Goal: Information Seeking & Learning: Compare options

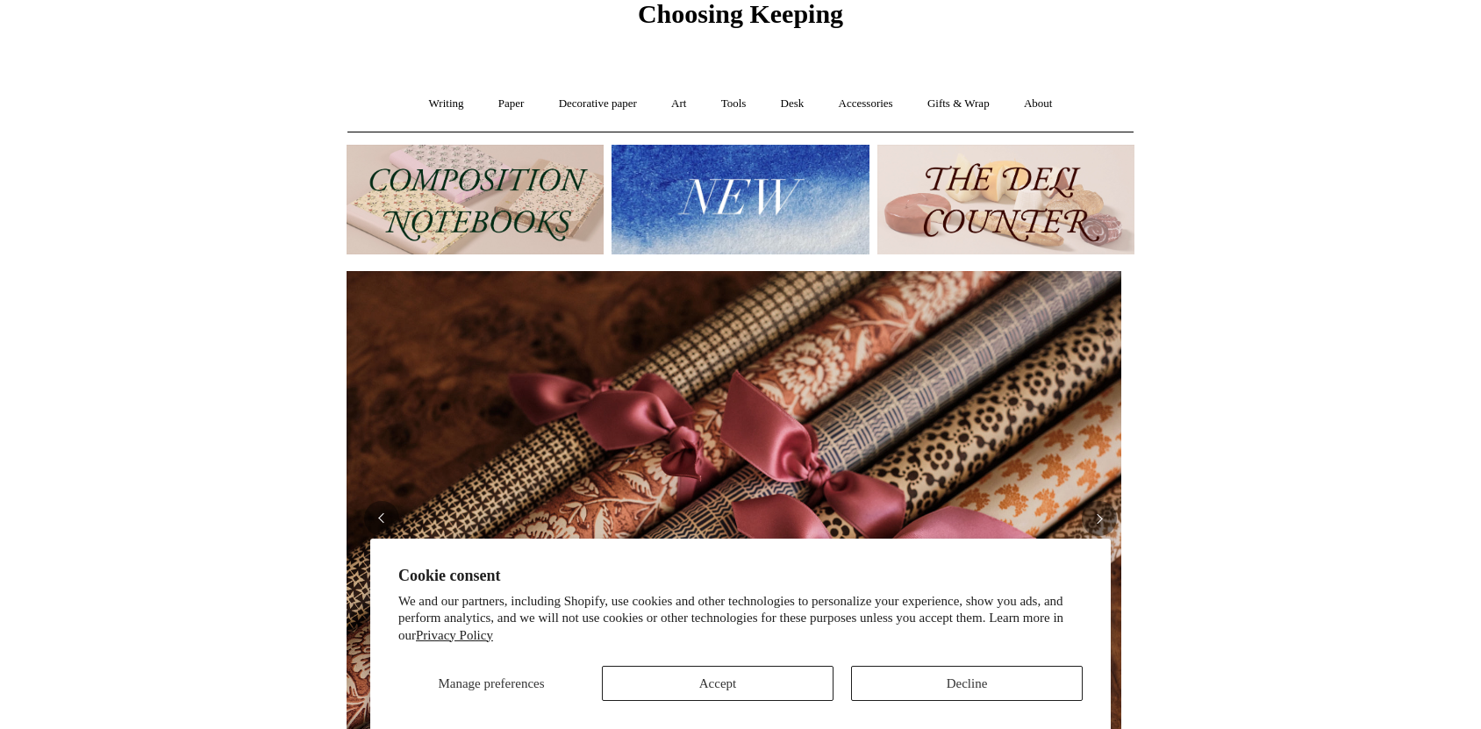
scroll to position [292, 0]
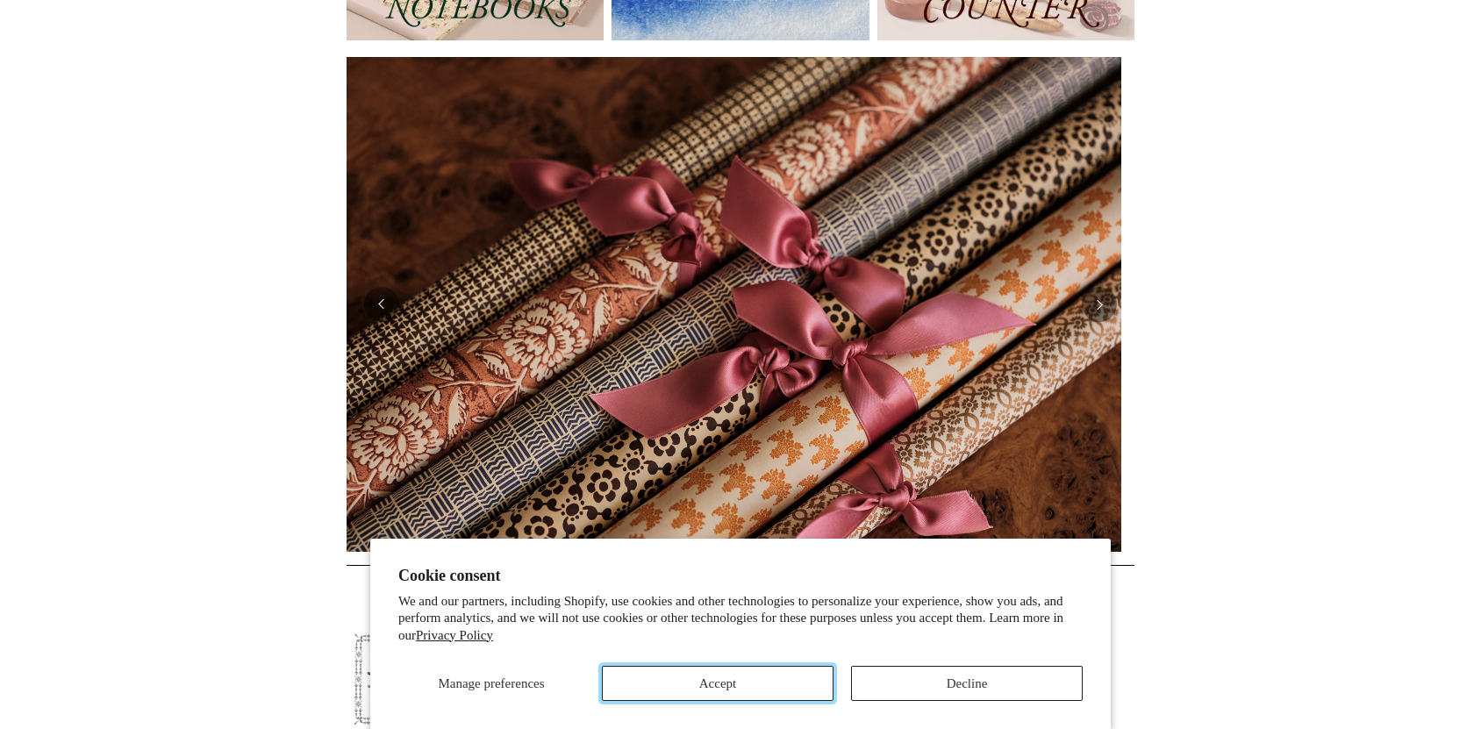
click at [793, 673] on button "Accept" at bounding box center [718, 683] width 232 height 35
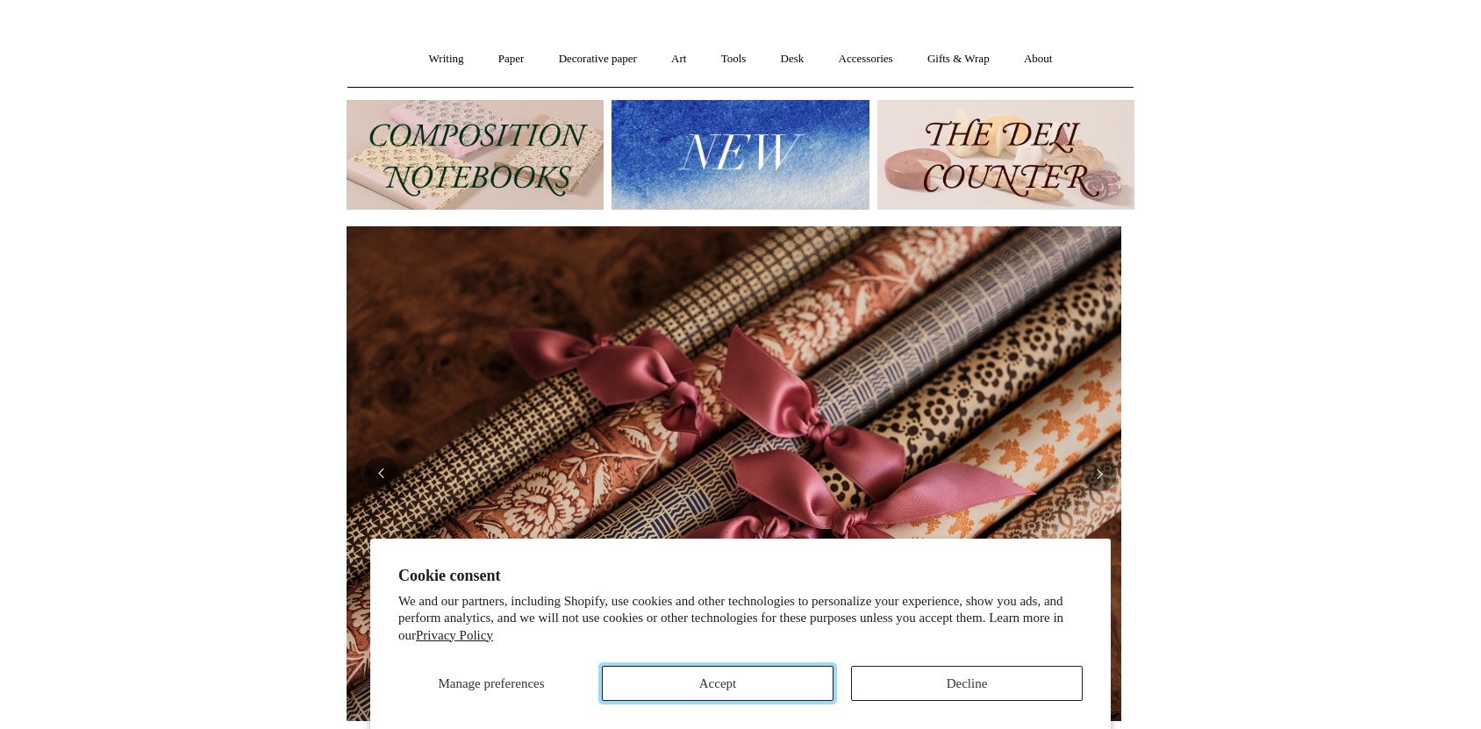
scroll to position [0, 0]
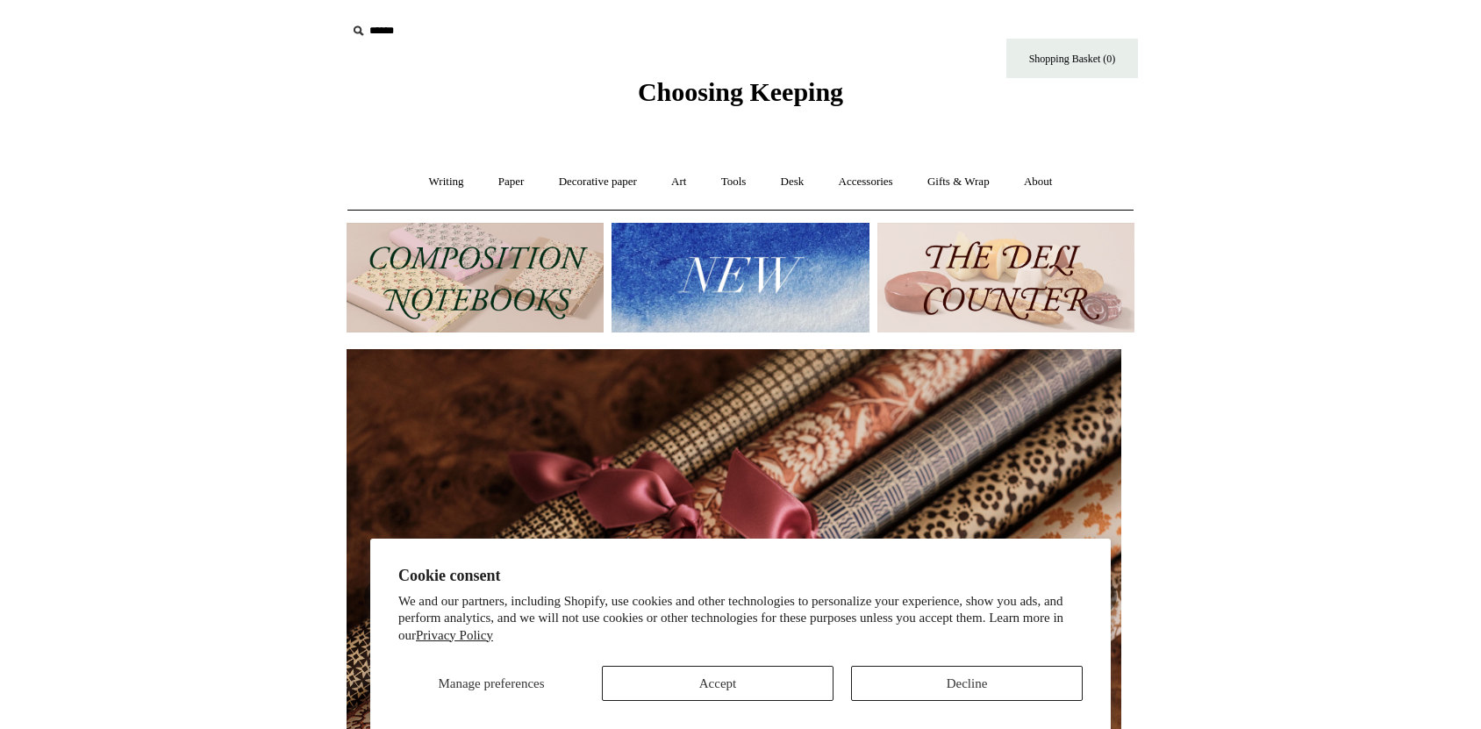
click at [759, 297] on img at bounding box center [739, 278] width 257 height 110
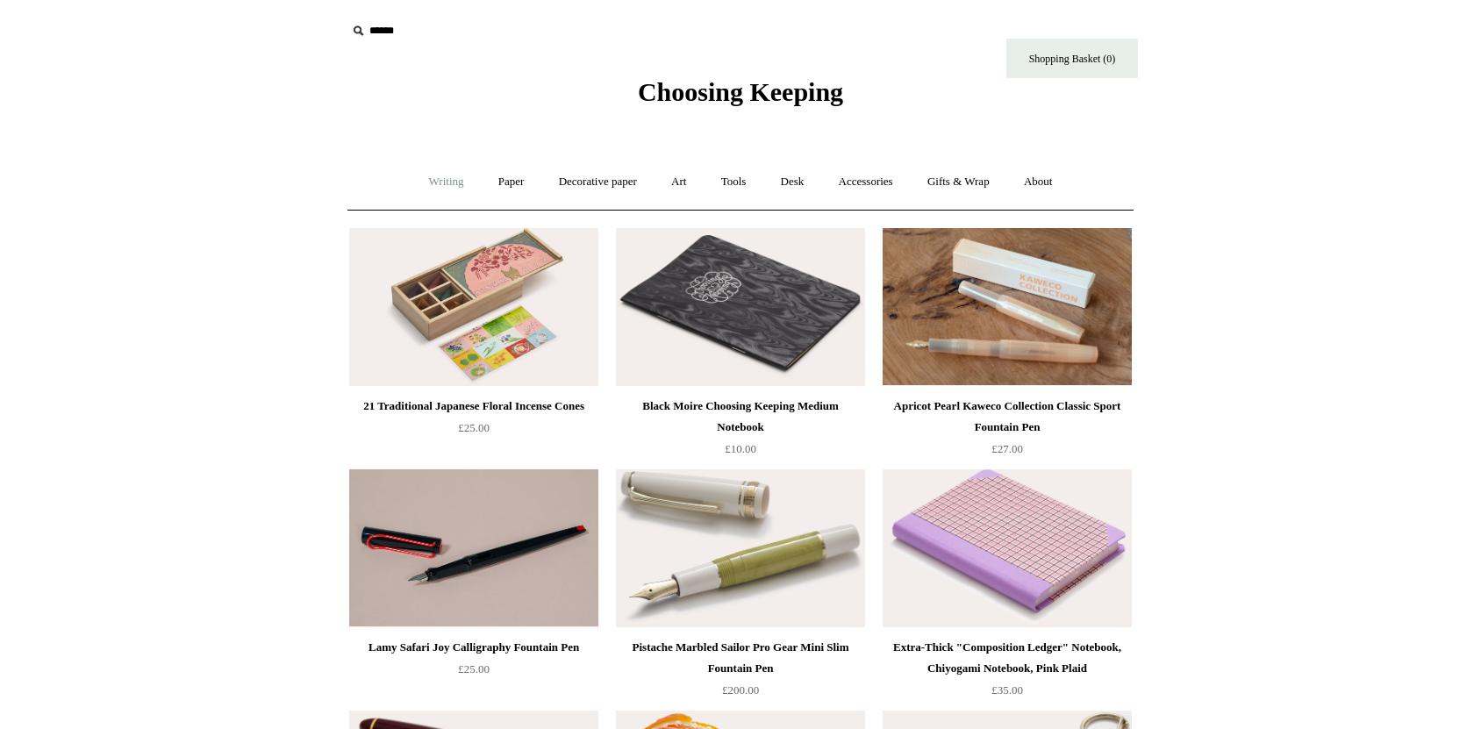
click at [450, 176] on link "Writing +" at bounding box center [446, 182] width 67 height 46
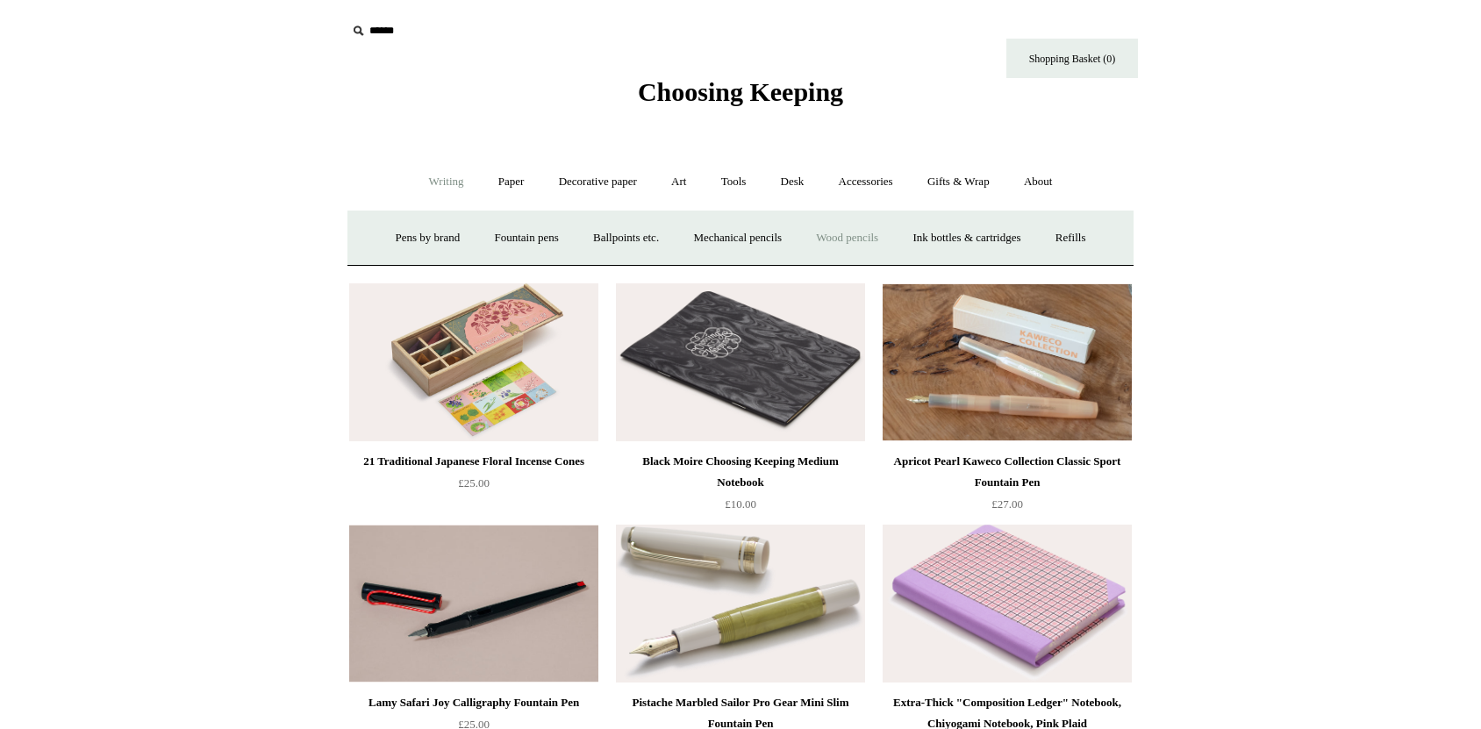
click at [838, 229] on link "Wood pencils +" at bounding box center [847, 238] width 94 height 46
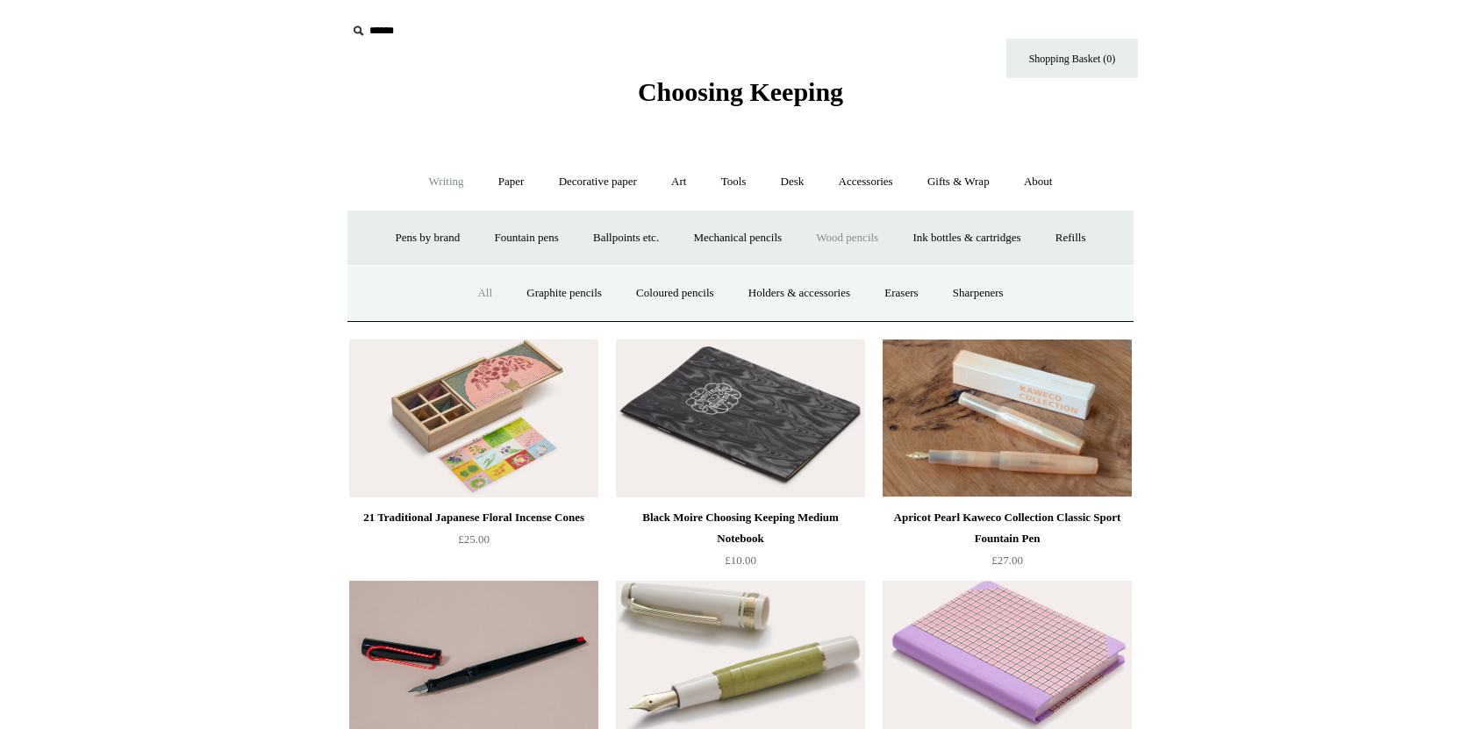
click at [469, 286] on link "All" at bounding box center [484, 293] width 46 height 46
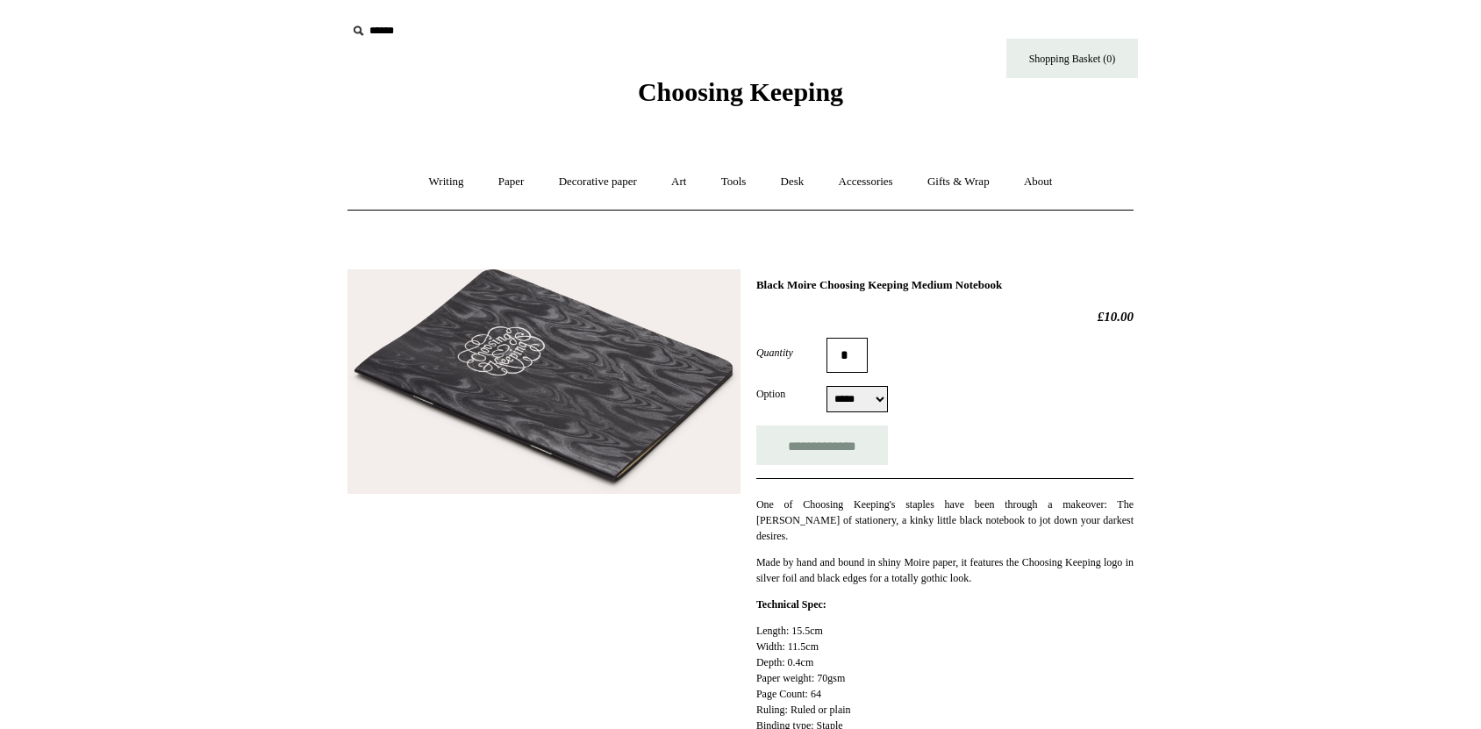
click at [697, 380] on img at bounding box center [543, 381] width 393 height 225
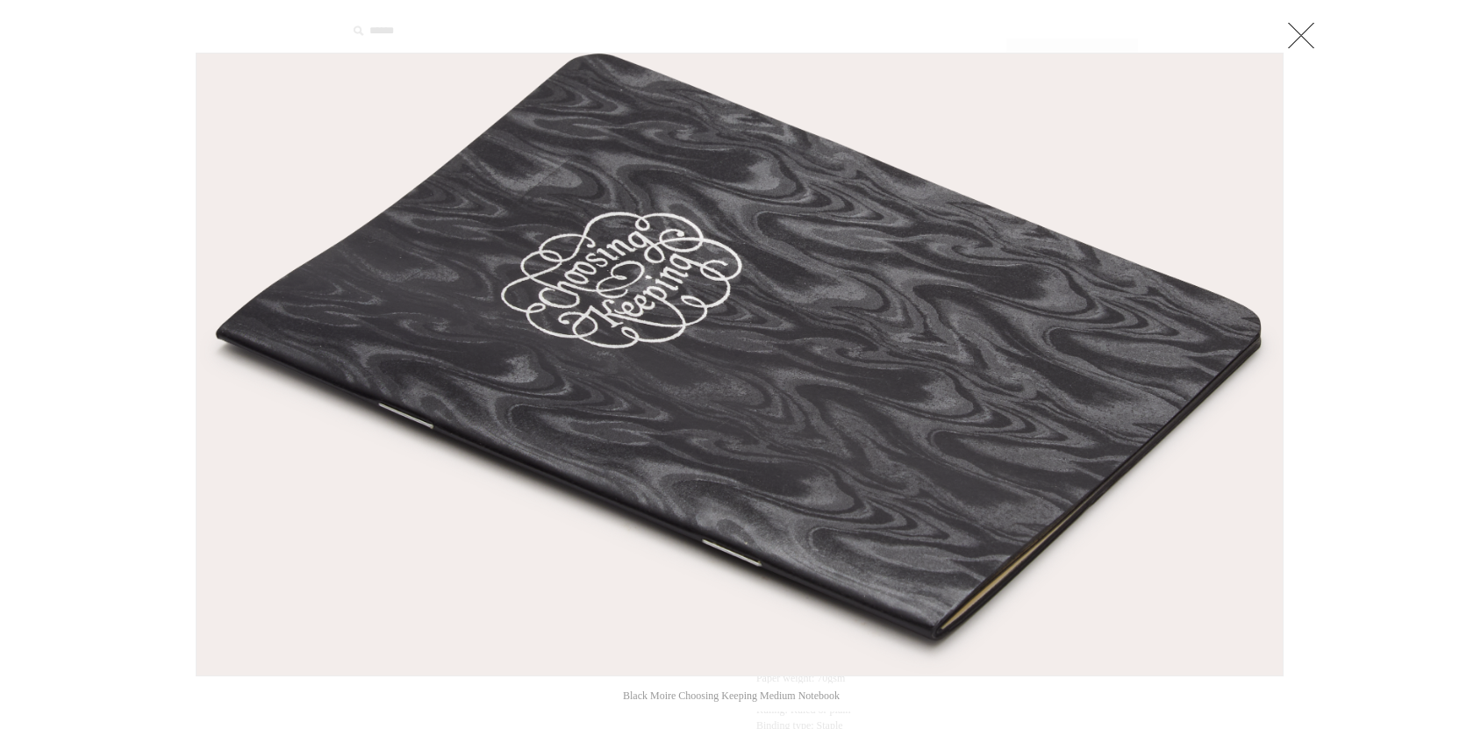
click at [1326, 147] on div at bounding box center [740, 716] width 1481 height 1433
click at [1312, 40] on div at bounding box center [740, 716] width 1481 height 1433
click at [1306, 34] on div at bounding box center [740, 716] width 1481 height 1433
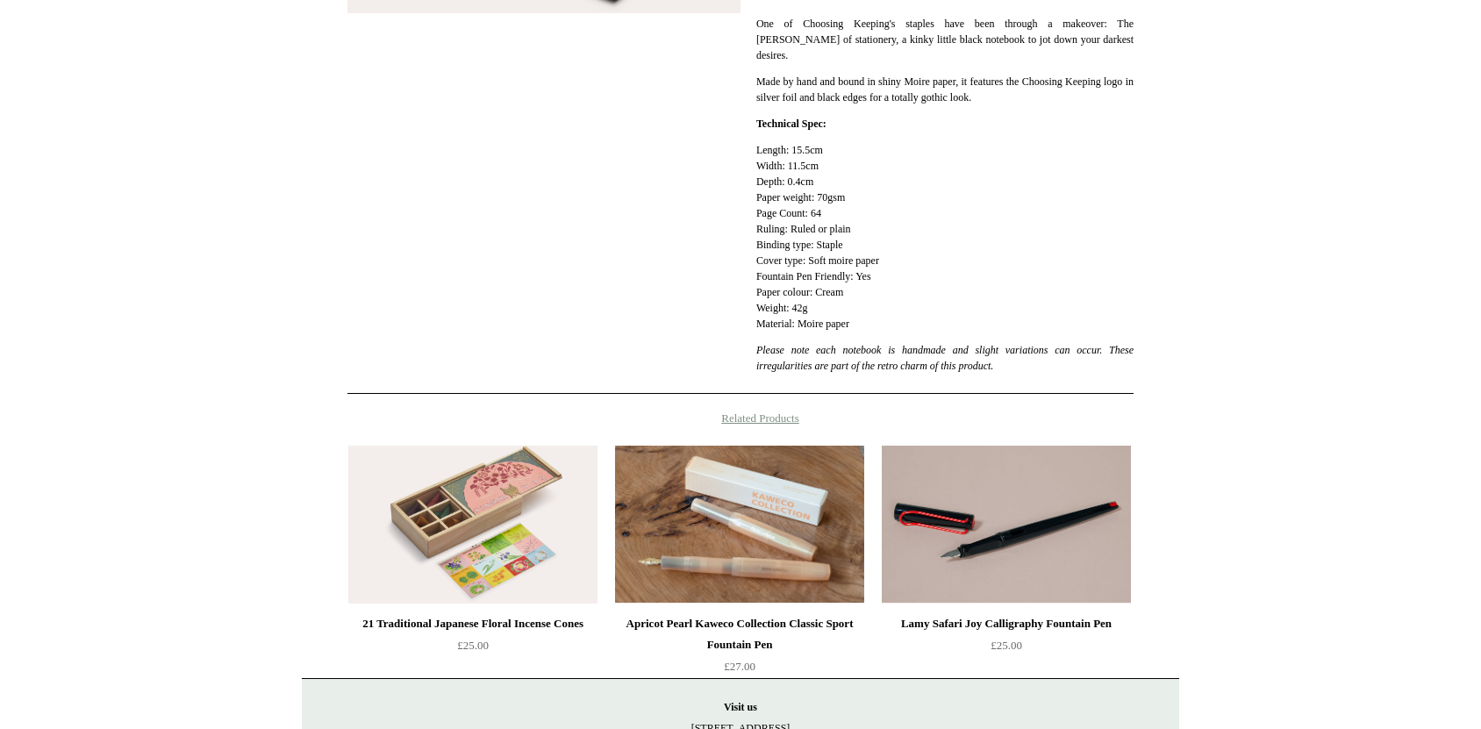
scroll to position [584, 0]
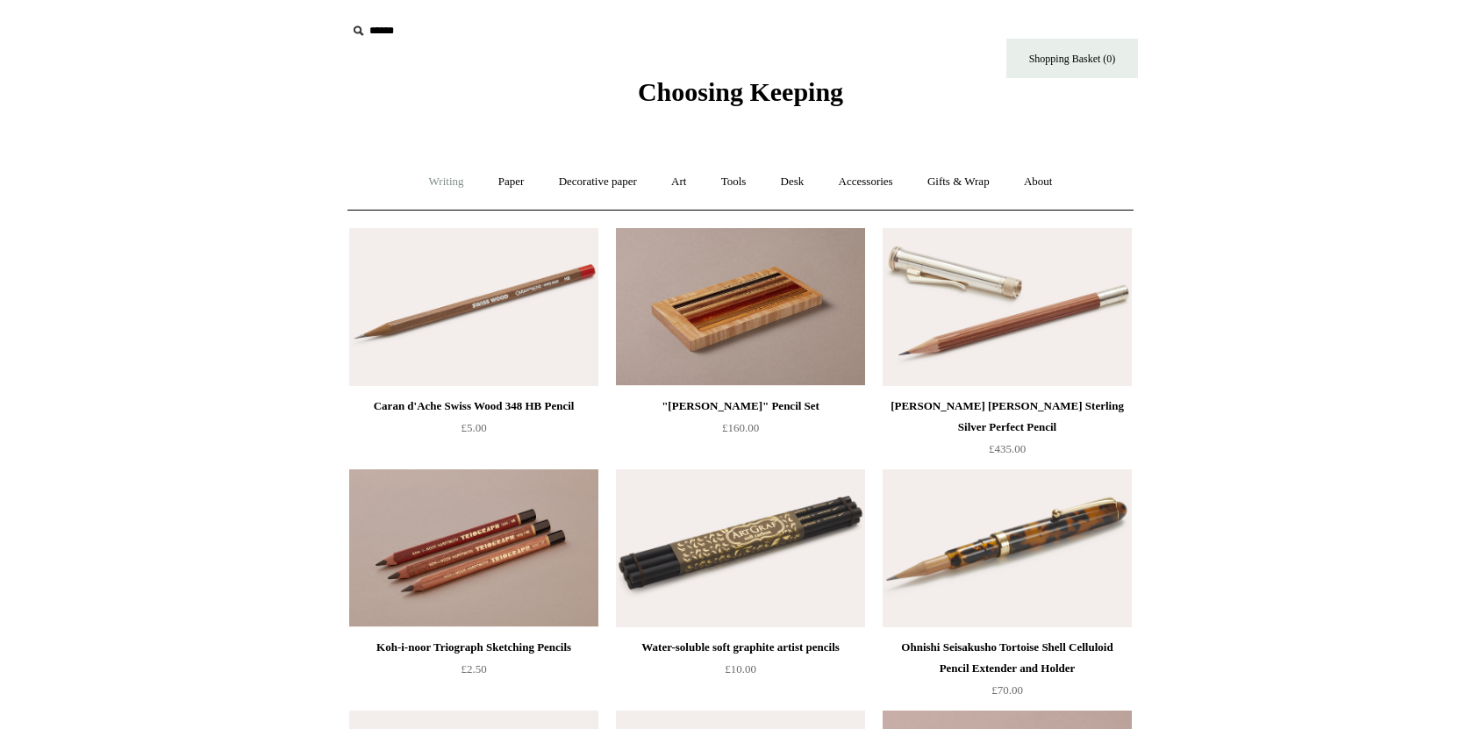
click at [439, 184] on link "Writing +" at bounding box center [446, 182] width 67 height 46
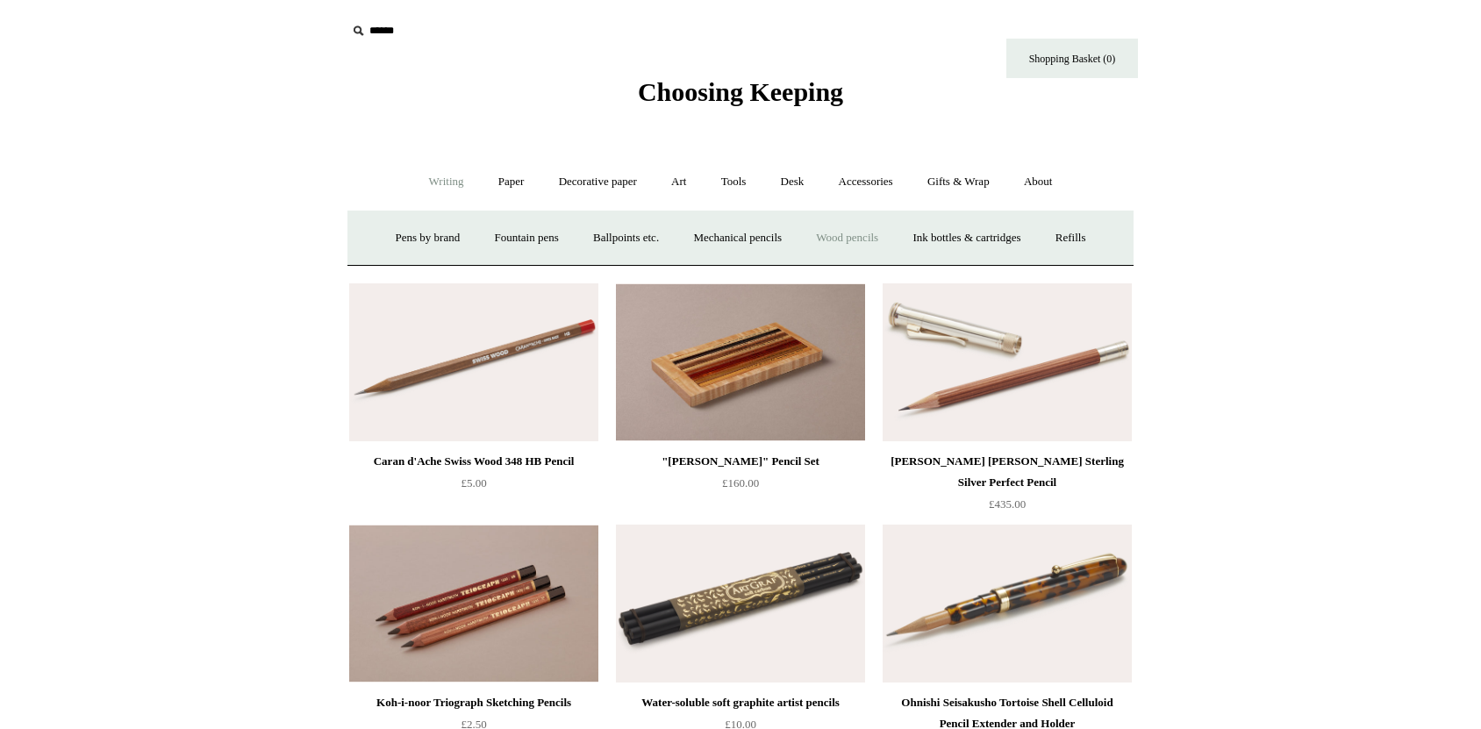
click at [849, 234] on link "Wood pencils +" at bounding box center [847, 238] width 94 height 46
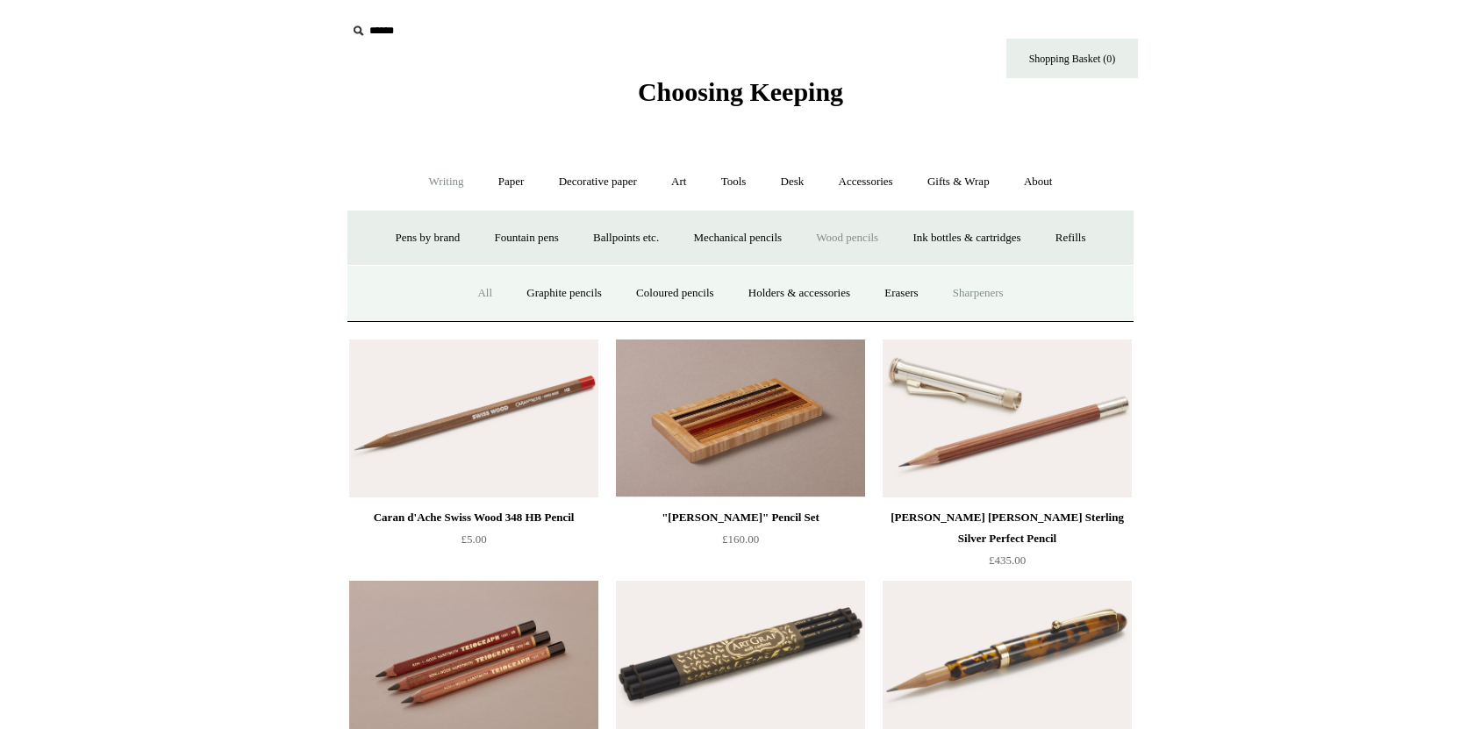
click at [990, 300] on link "Sharpeners" at bounding box center [978, 293] width 82 height 46
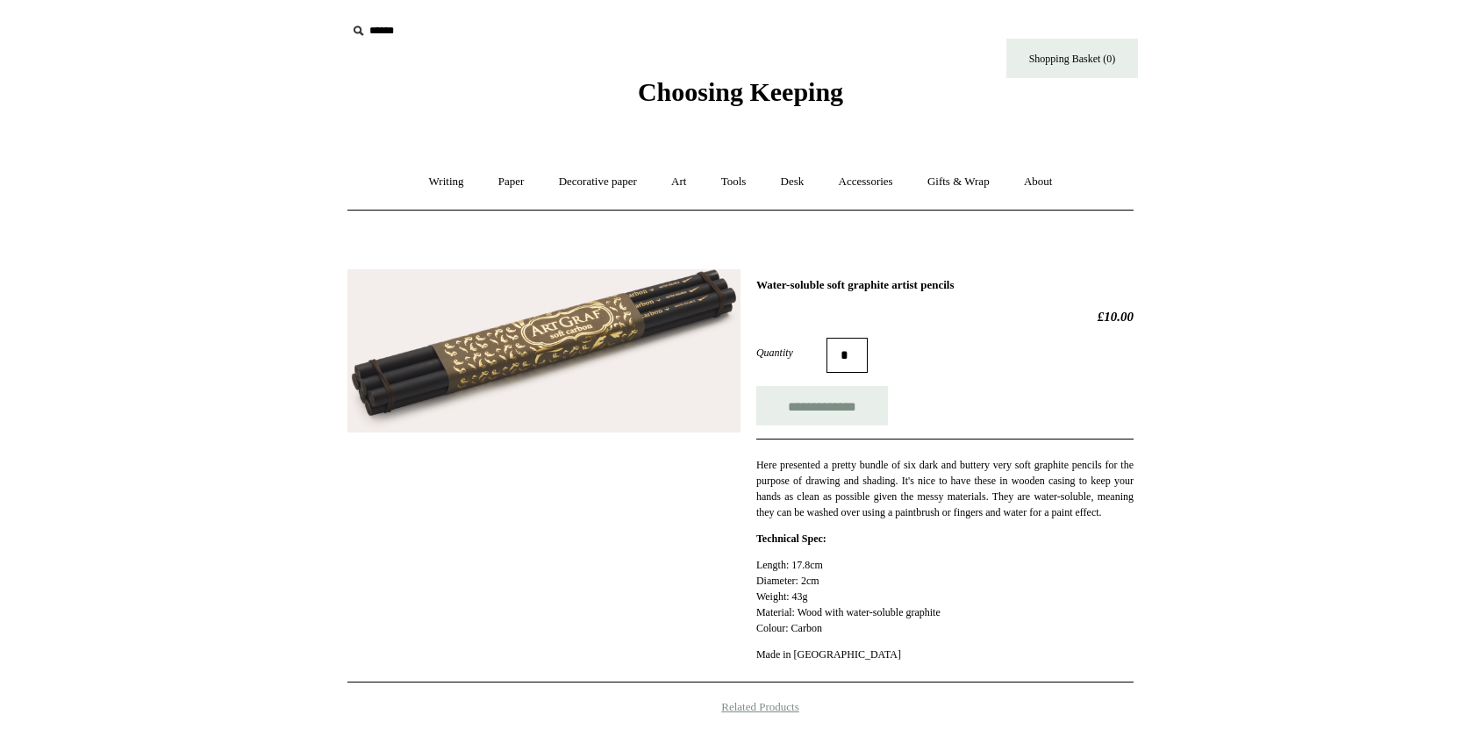
click at [421, 374] on img at bounding box center [543, 351] width 393 height 164
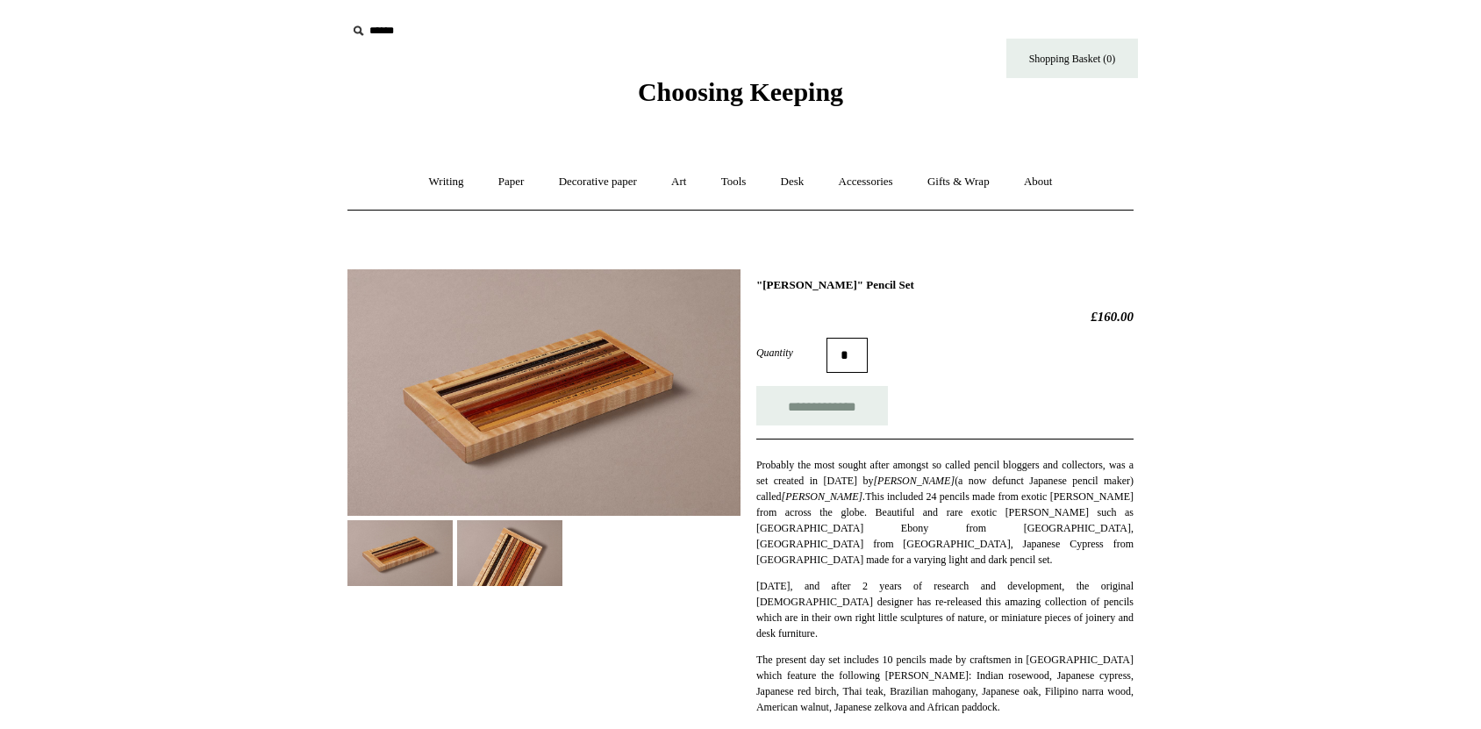
click at [524, 334] on img at bounding box center [543, 392] width 393 height 247
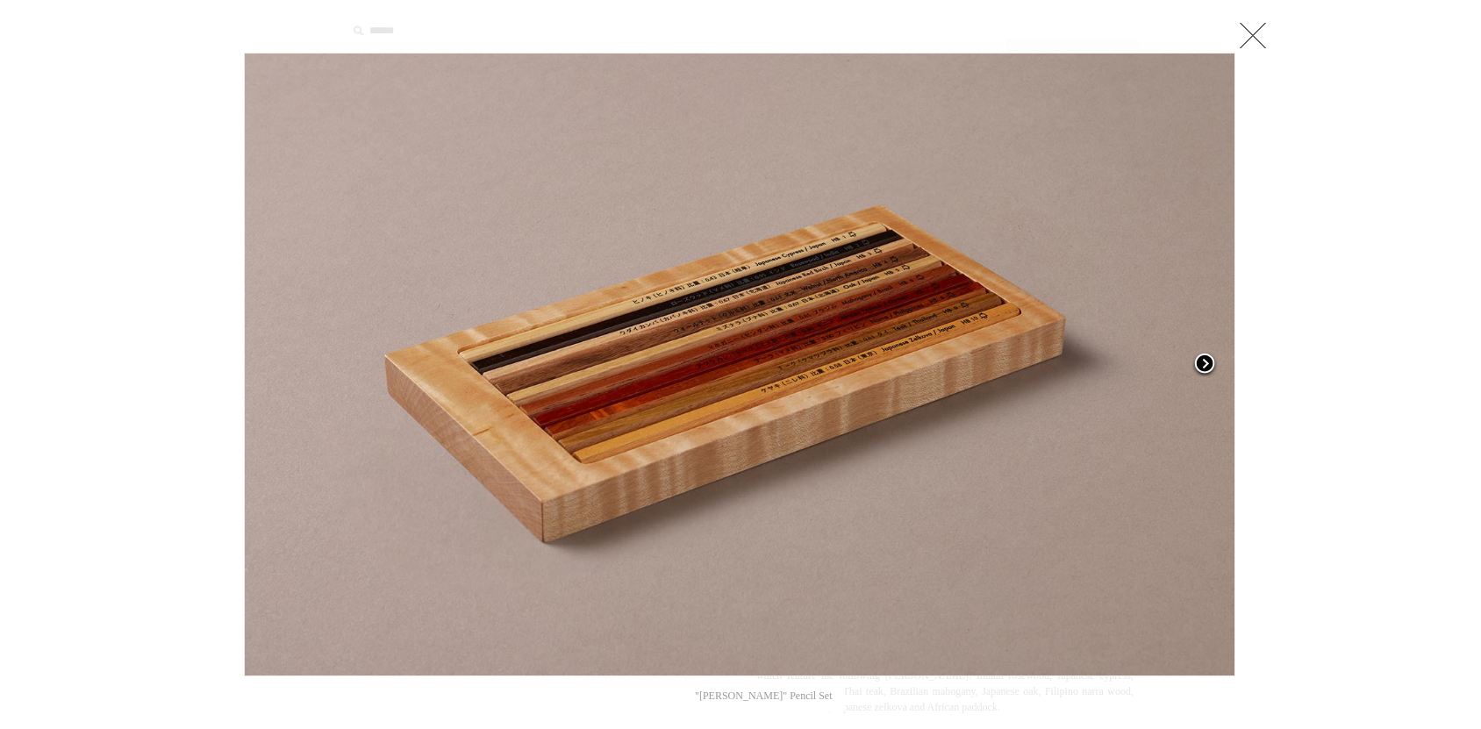
click at [1210, 363] on span at bounding box center [1204, 365] width 26 height 26
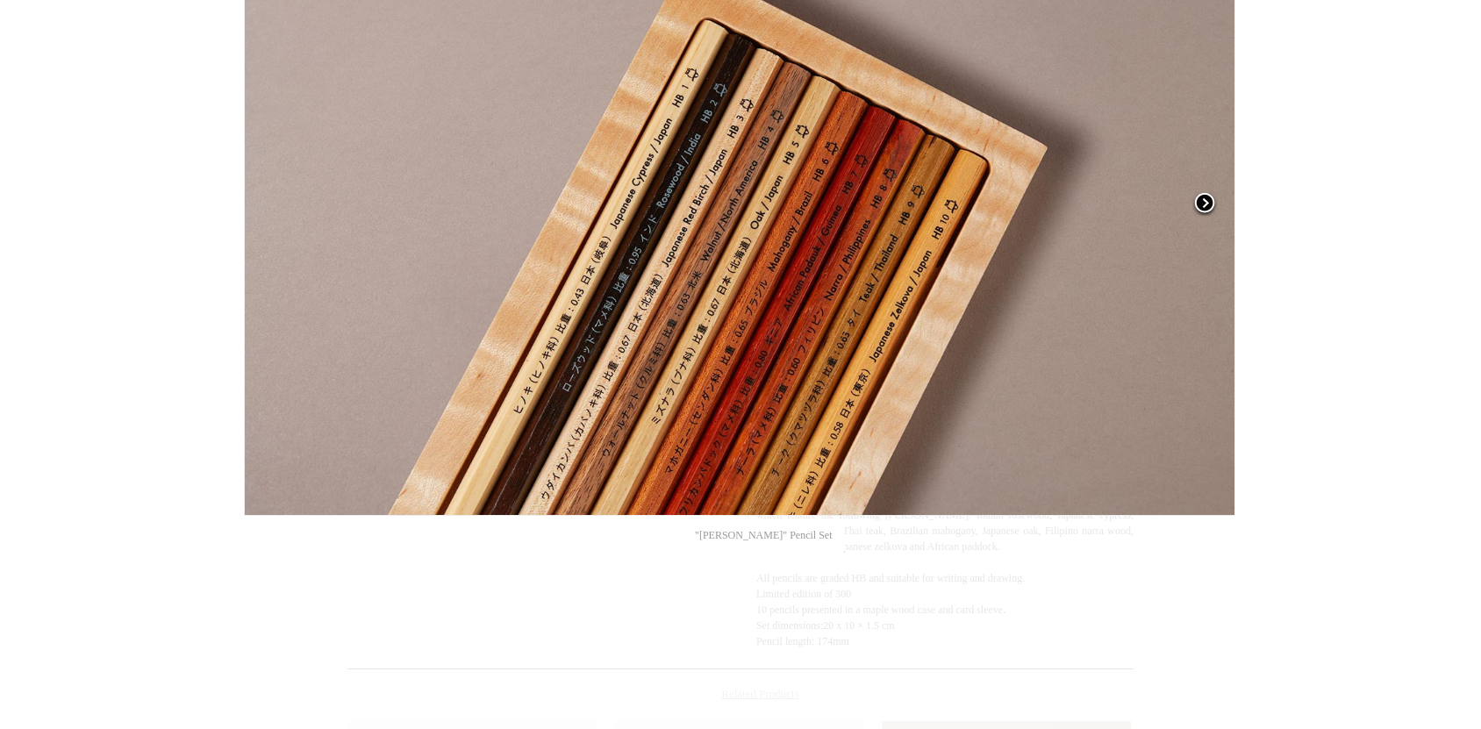
scroll to position [195, 0]
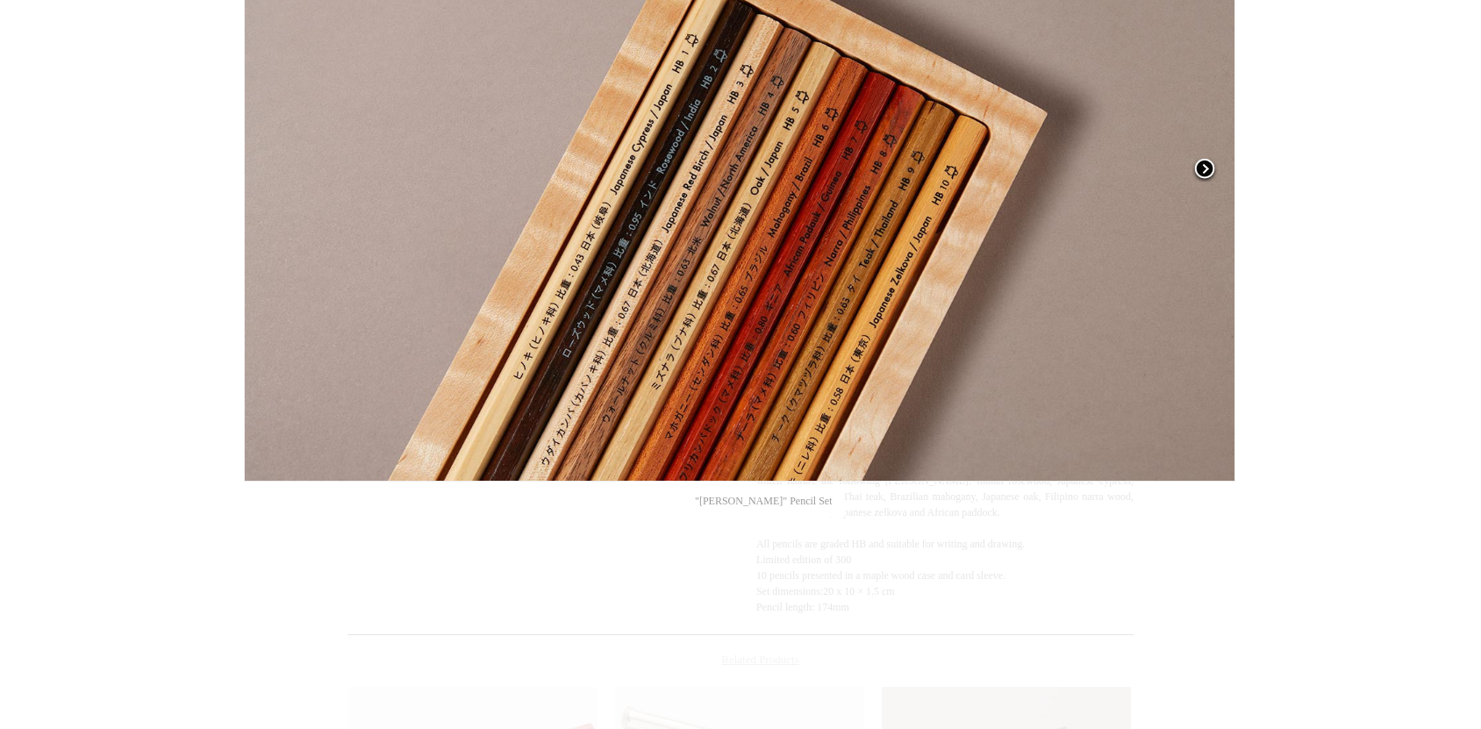
click at [1211, 167] on span at bounding box center [1204, 170] width 26 height 26
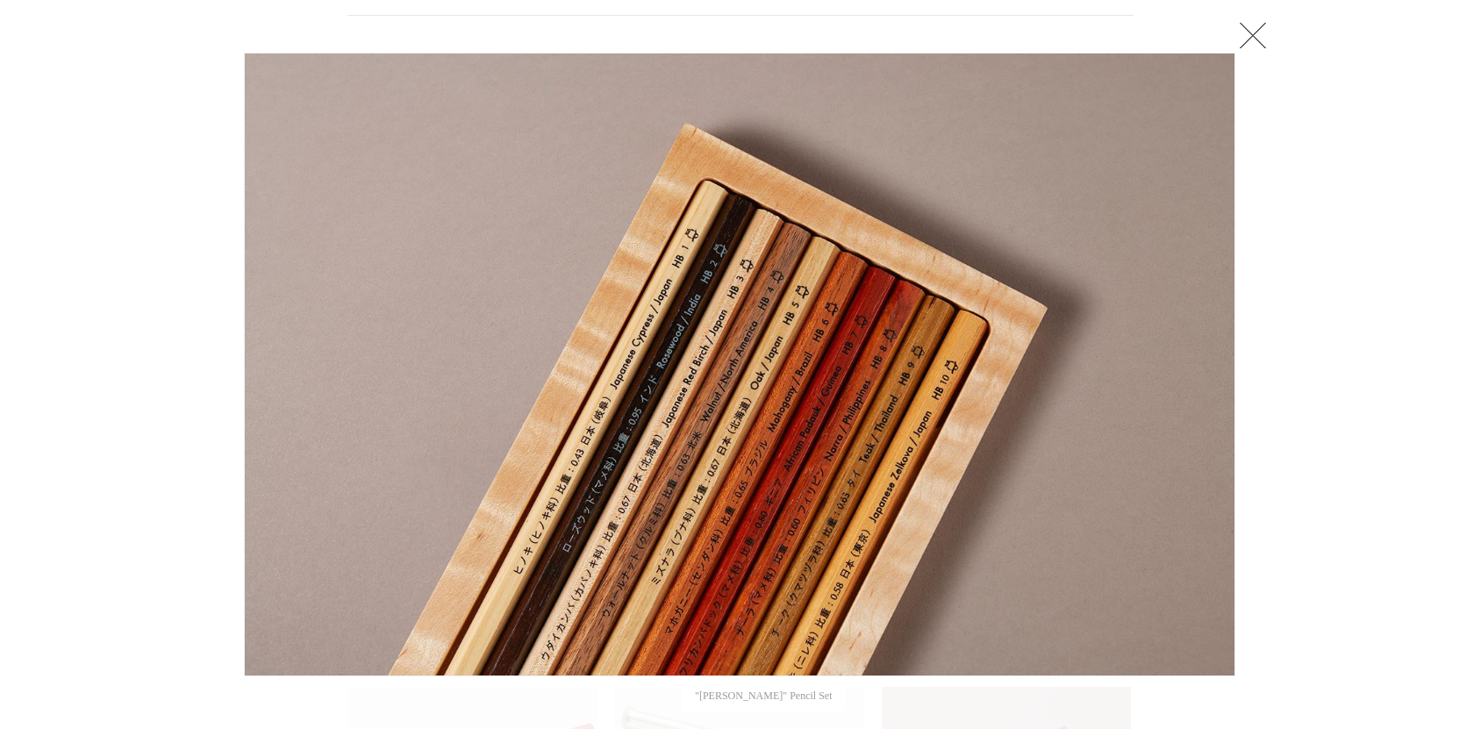
click at [1277, 289] on div at bounding box center [740, 491] width 1481 height 1373
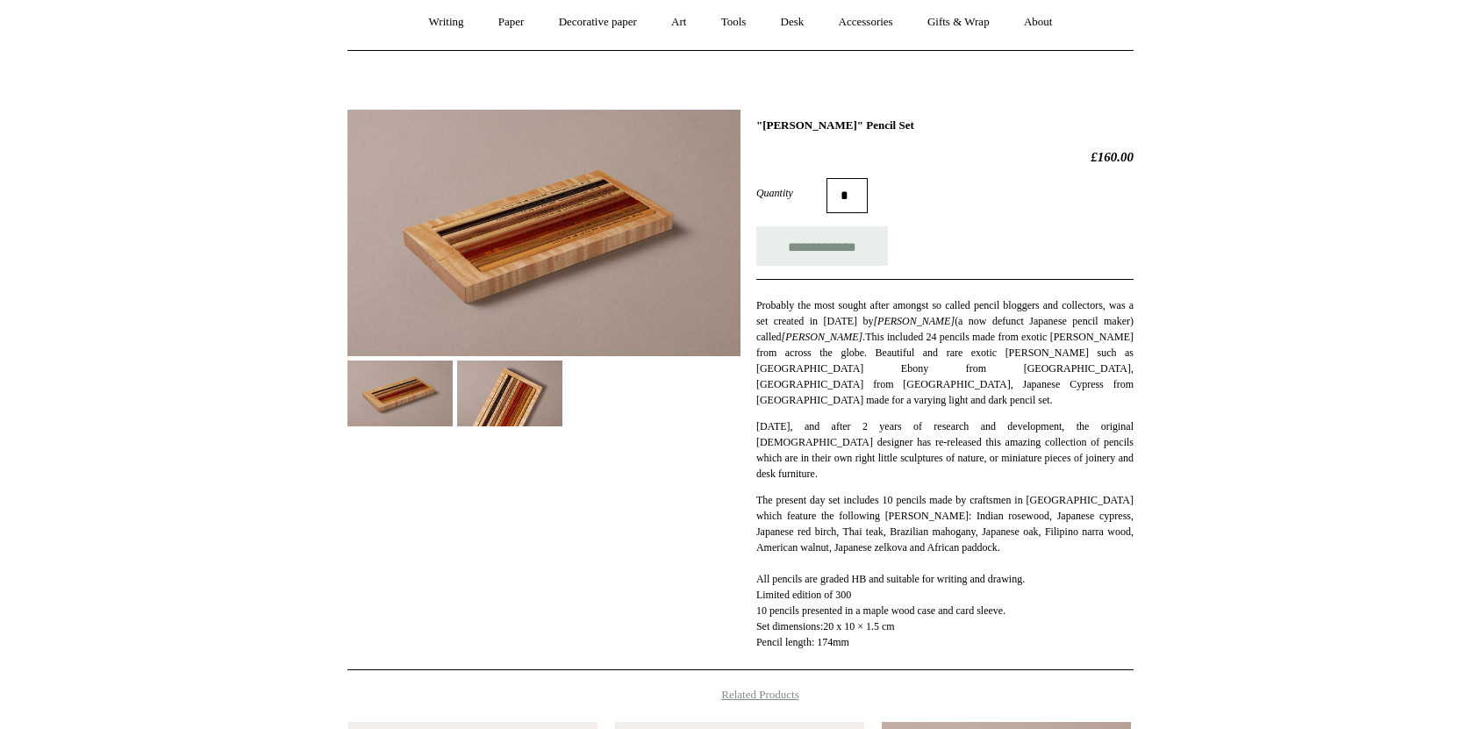
scroll to position [0, 0]
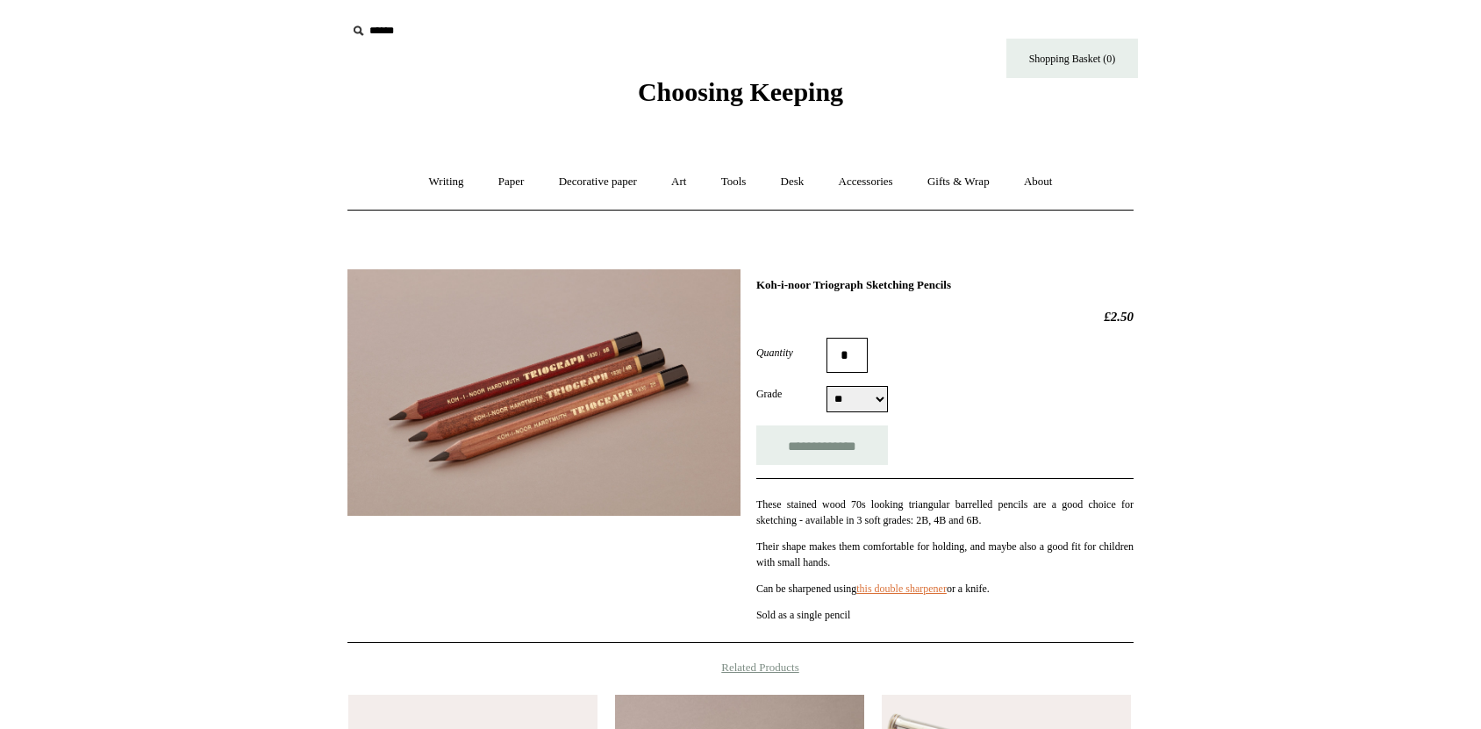
click at [543, 425] on img at bounding box center [543, 392] width 393 height 247
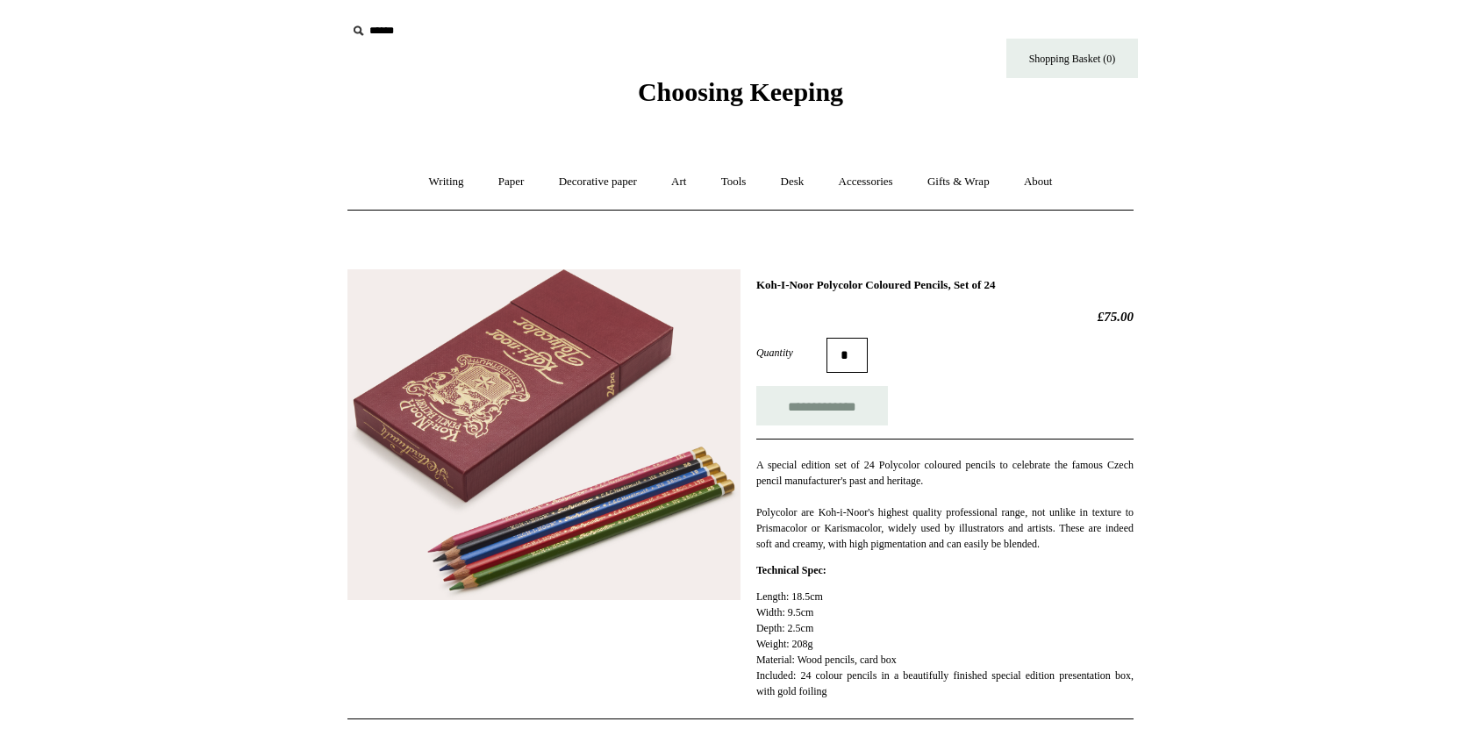
click at [484, 330] on img at bounding box center [543, 435] width 393 height 332
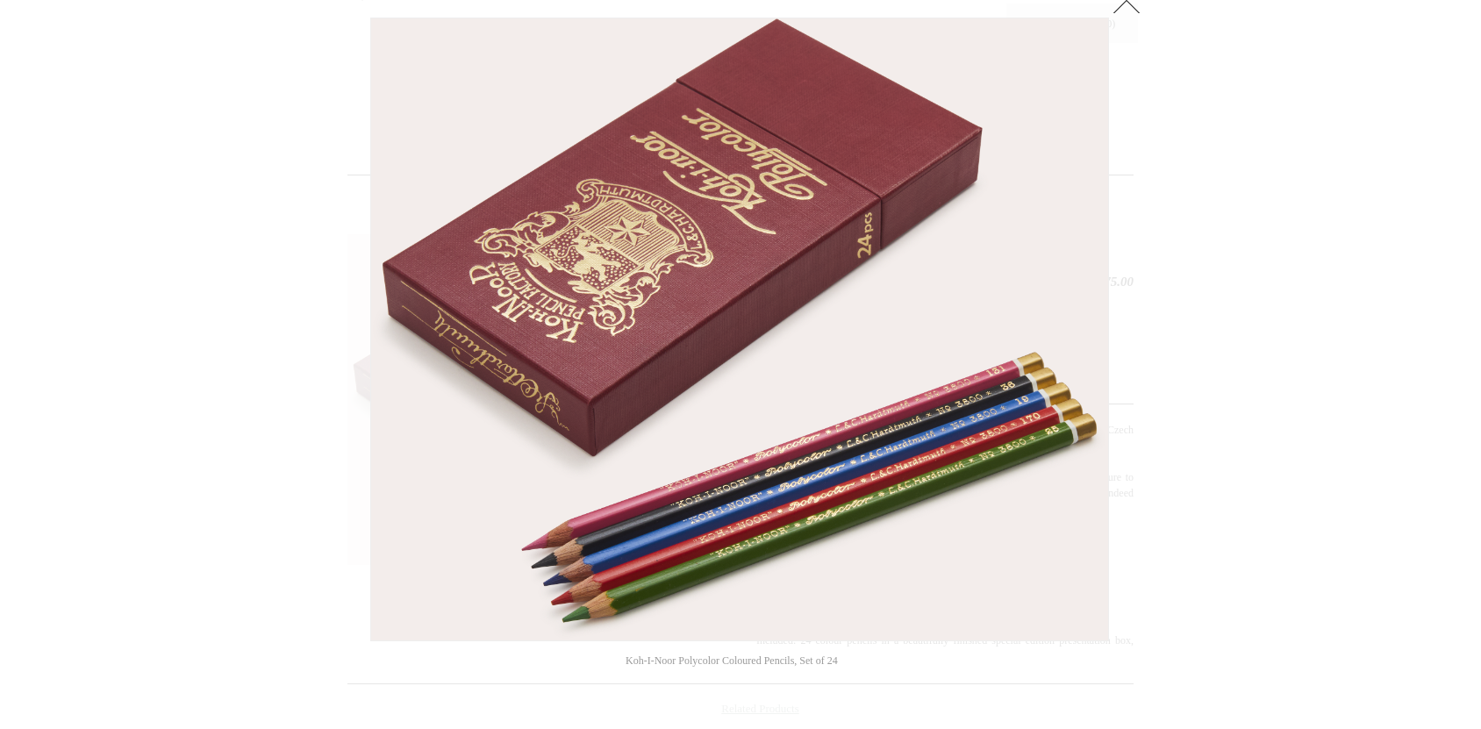
scroll to position [97, 0]
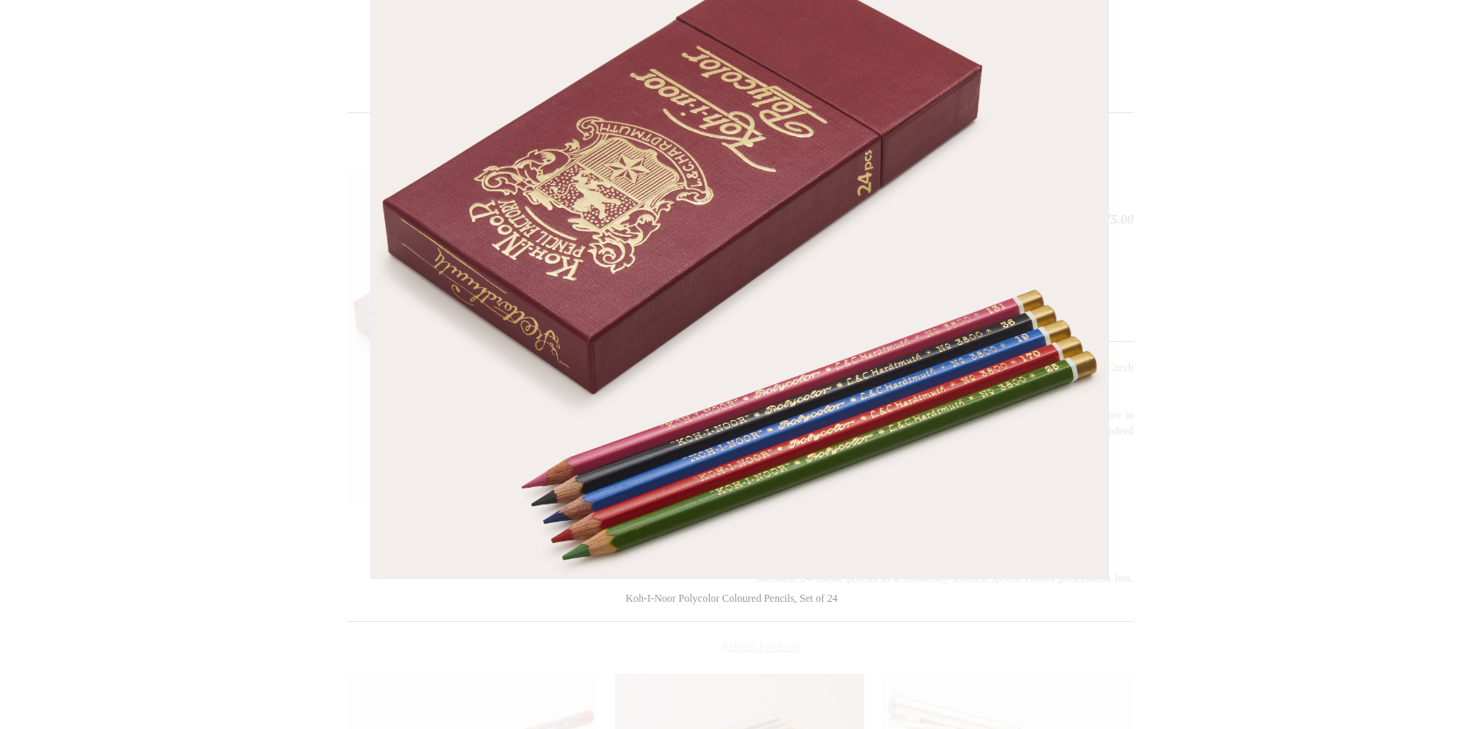
click at [1164, 218] on div at bounding box center [740, 550] width 1481 height 1294
click at [956, 236] on img at bounding box center [739, 267] width 737 height 622
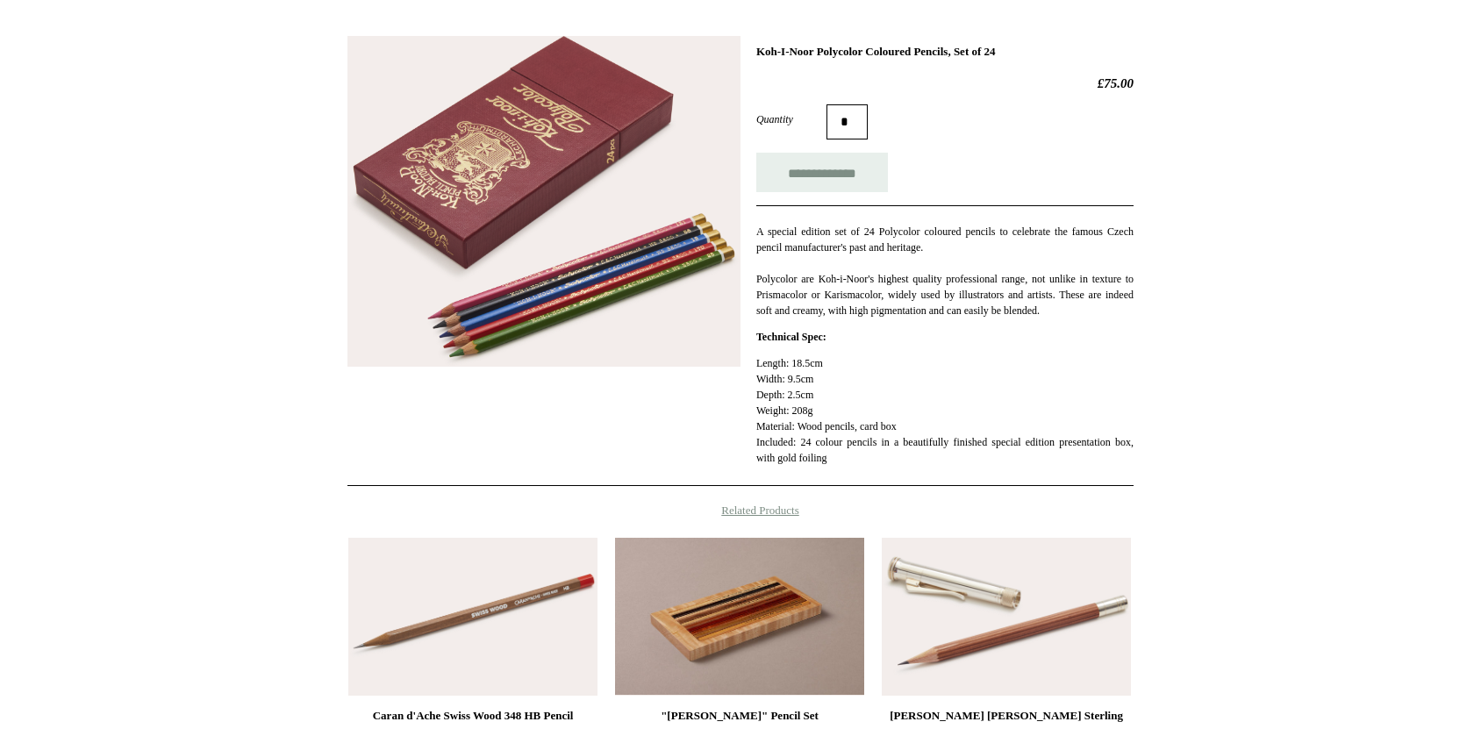
scroll to position [487, 0]
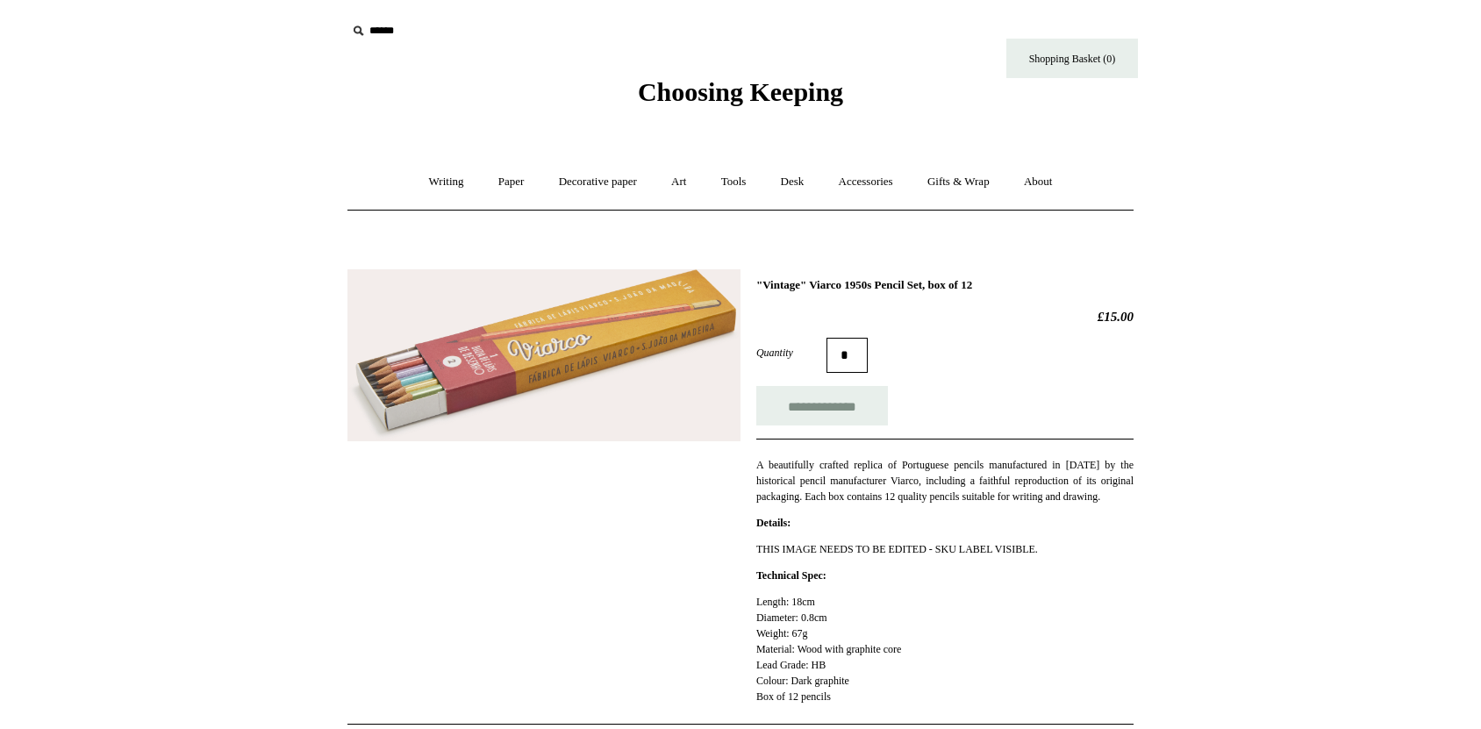
click at [497, 332] on img at bounding box center [543, 355] width 393 height 173
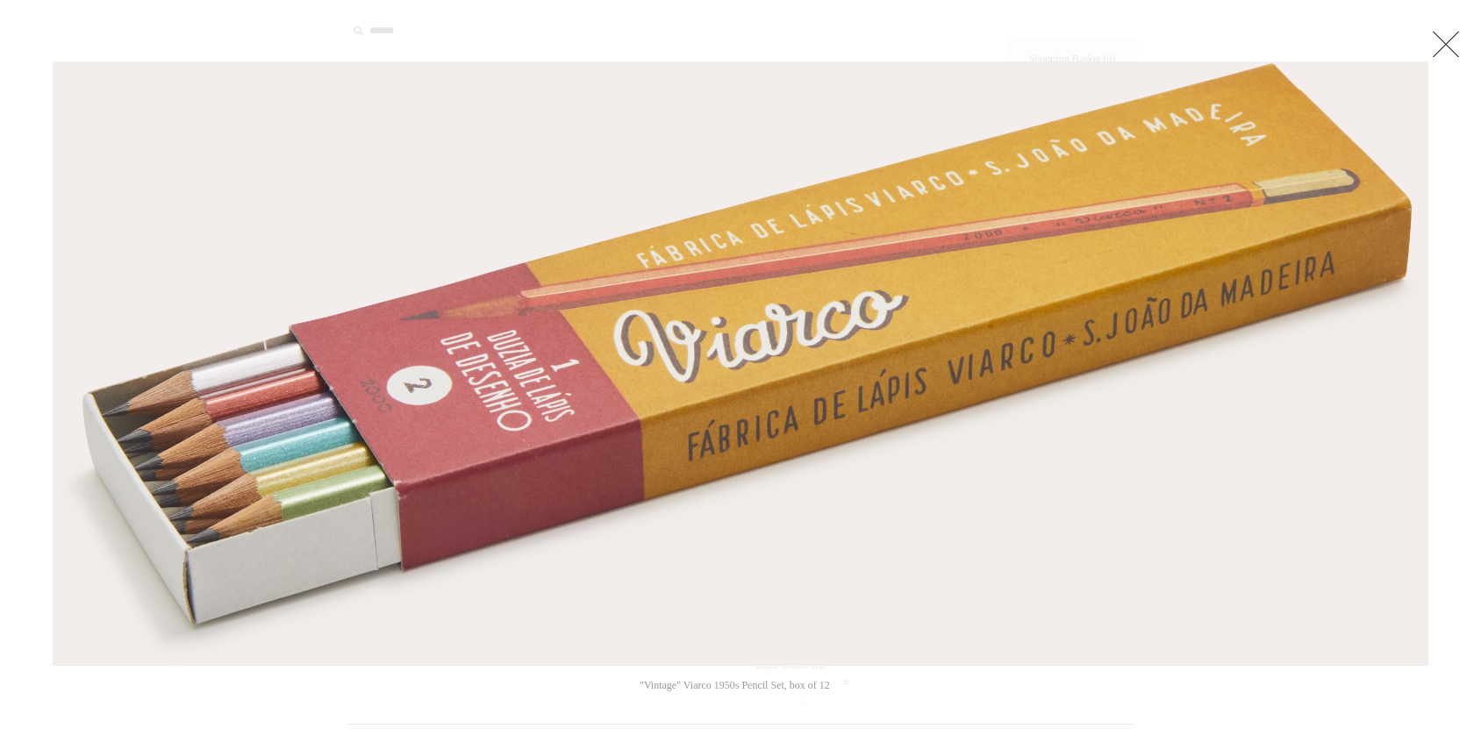
click at [548, 424] on img at bounding box center [741, 363] width 1374 height 603
click at [1384, 271] on img at bounding box center [741, 363] width 1374 height 603
click at [1412, 305] on img at bounding box center [741, 363] width 1374 height 603
click at [1445, 305] on div at bounding box center [1437, 363] width 18 height 604
click at [1450, 47] on link at bounding box center [1445, 43] width 35 height 35
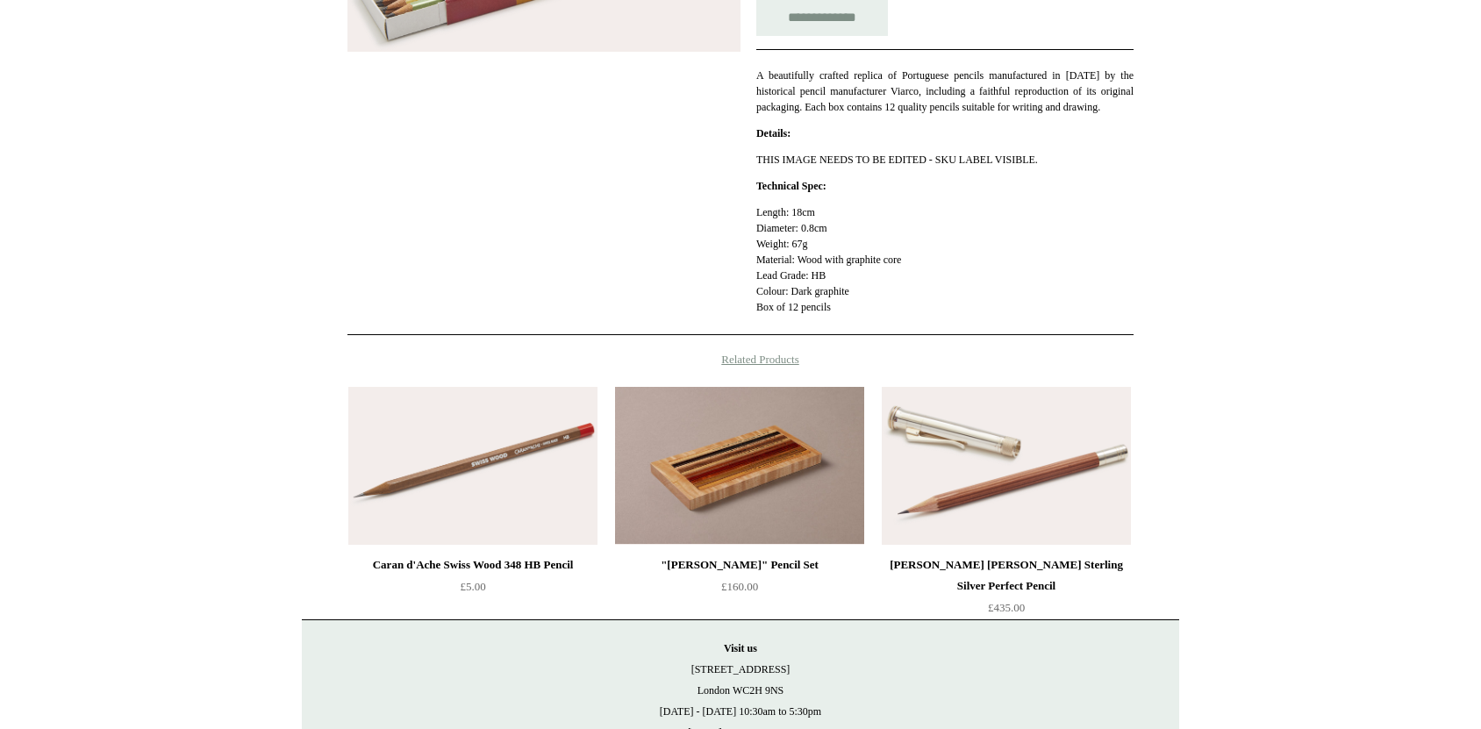
scroll to position [569, 0]
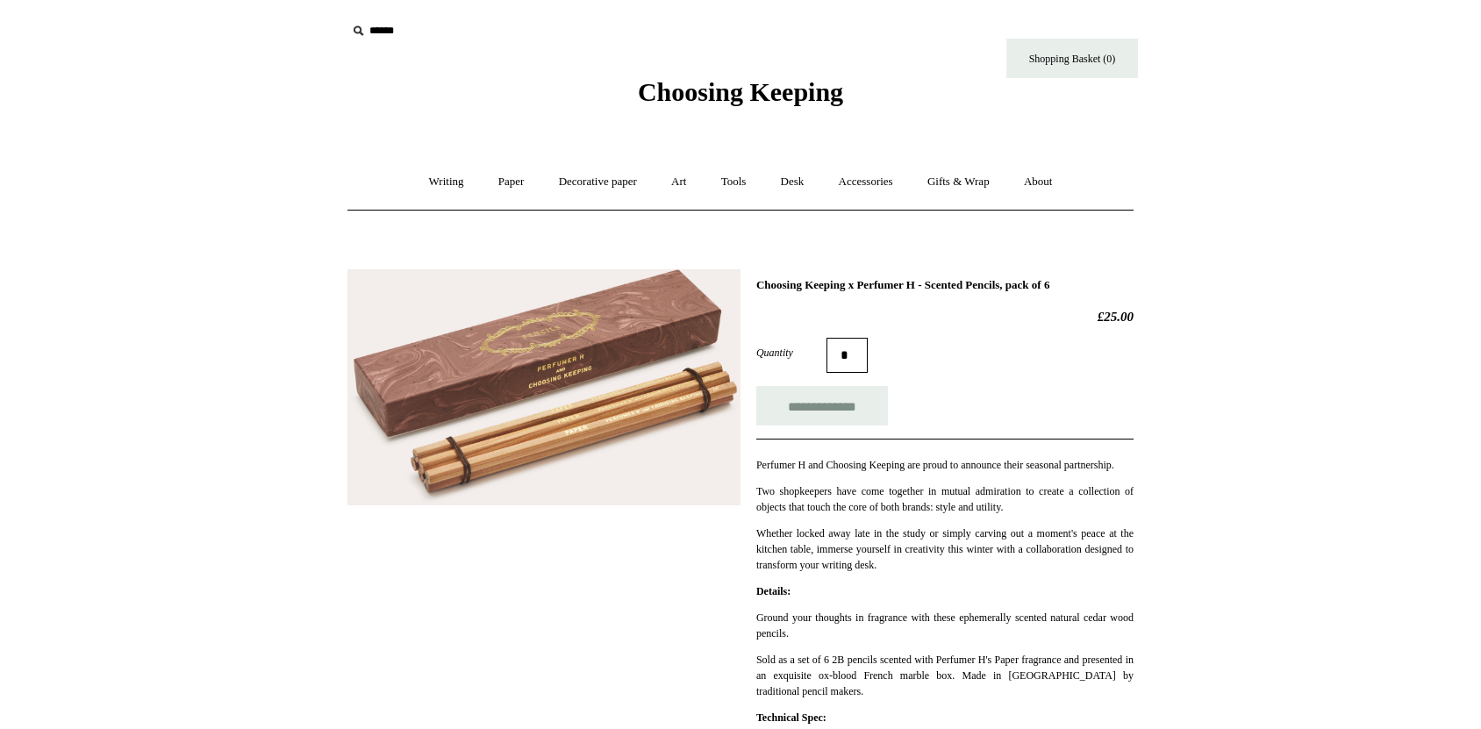
click at [490, 382] on img at bounding box center [543, 387] width 393 height 236
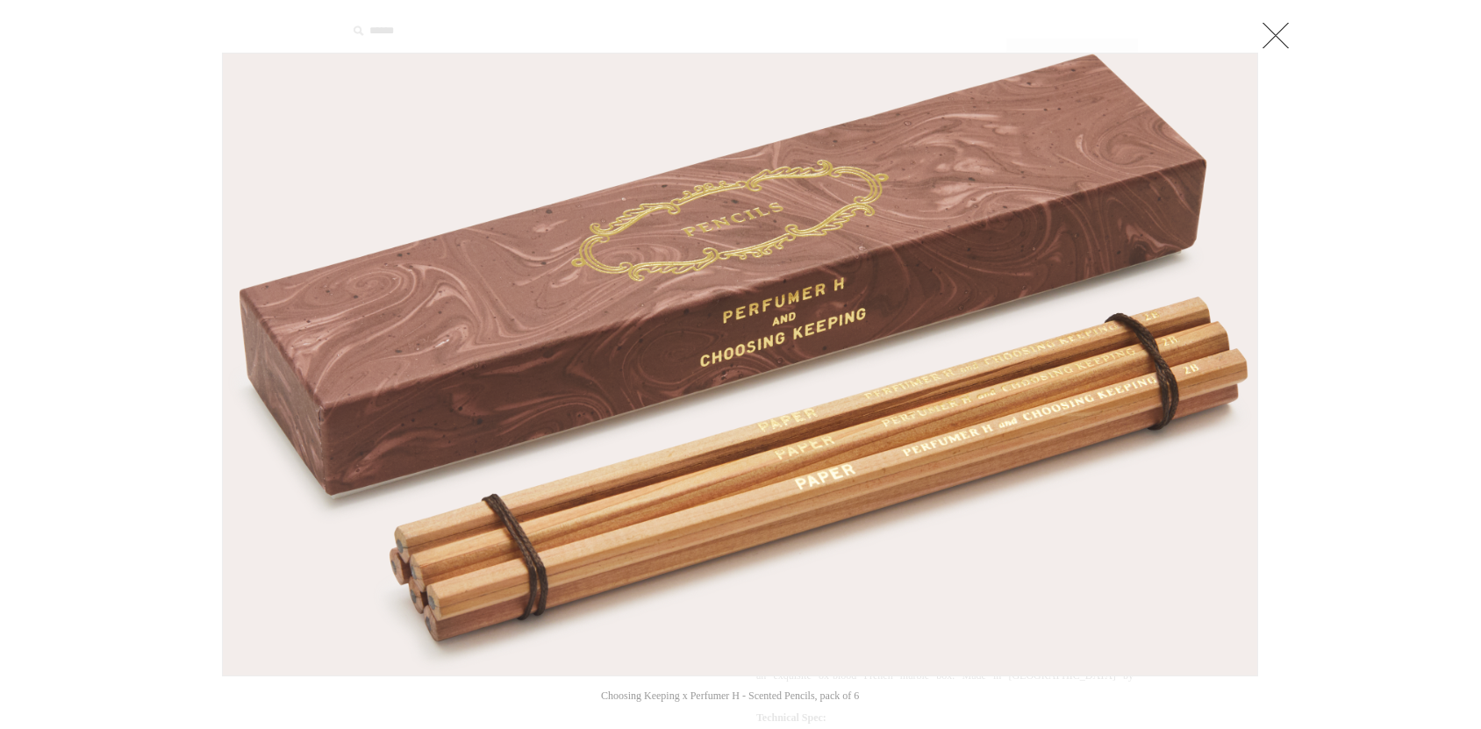
click at [1270, 417] on div at bounding box center [1267, 365] width 18 height 624
click at [1270, 37] on link at bounding box center [1275, 35] width 35 height 35
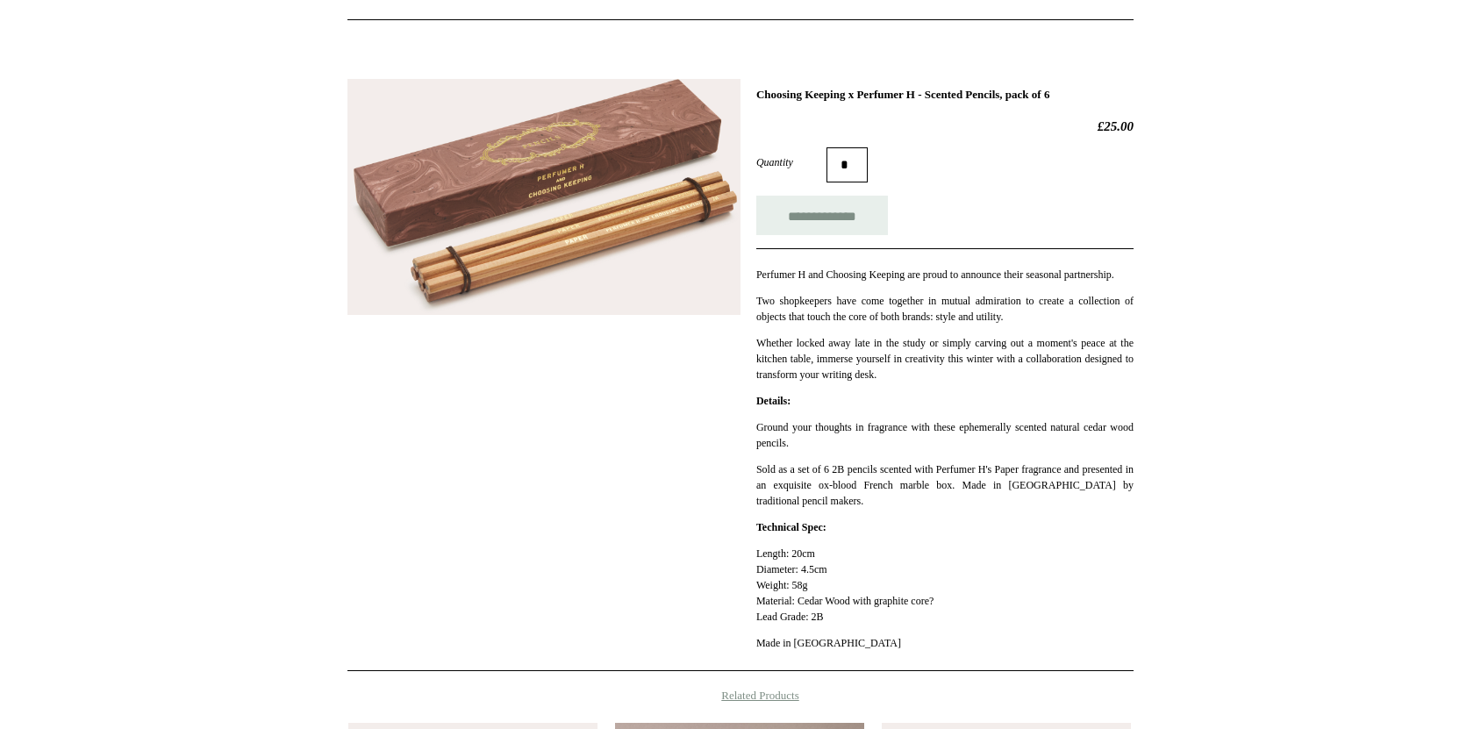
scroll to position [195, 0]
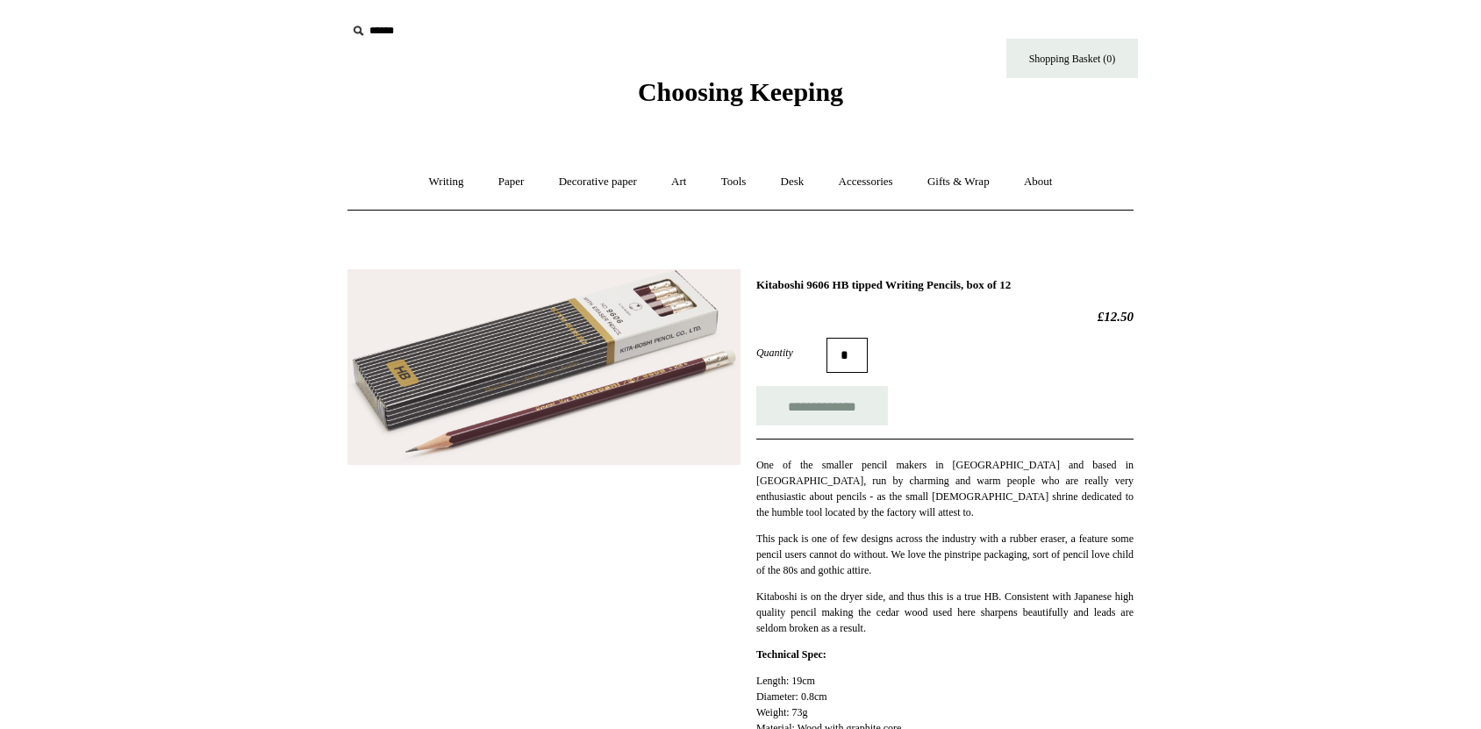
click at [561, 374] on img at bounding box center [543, 367] width 393 height 196
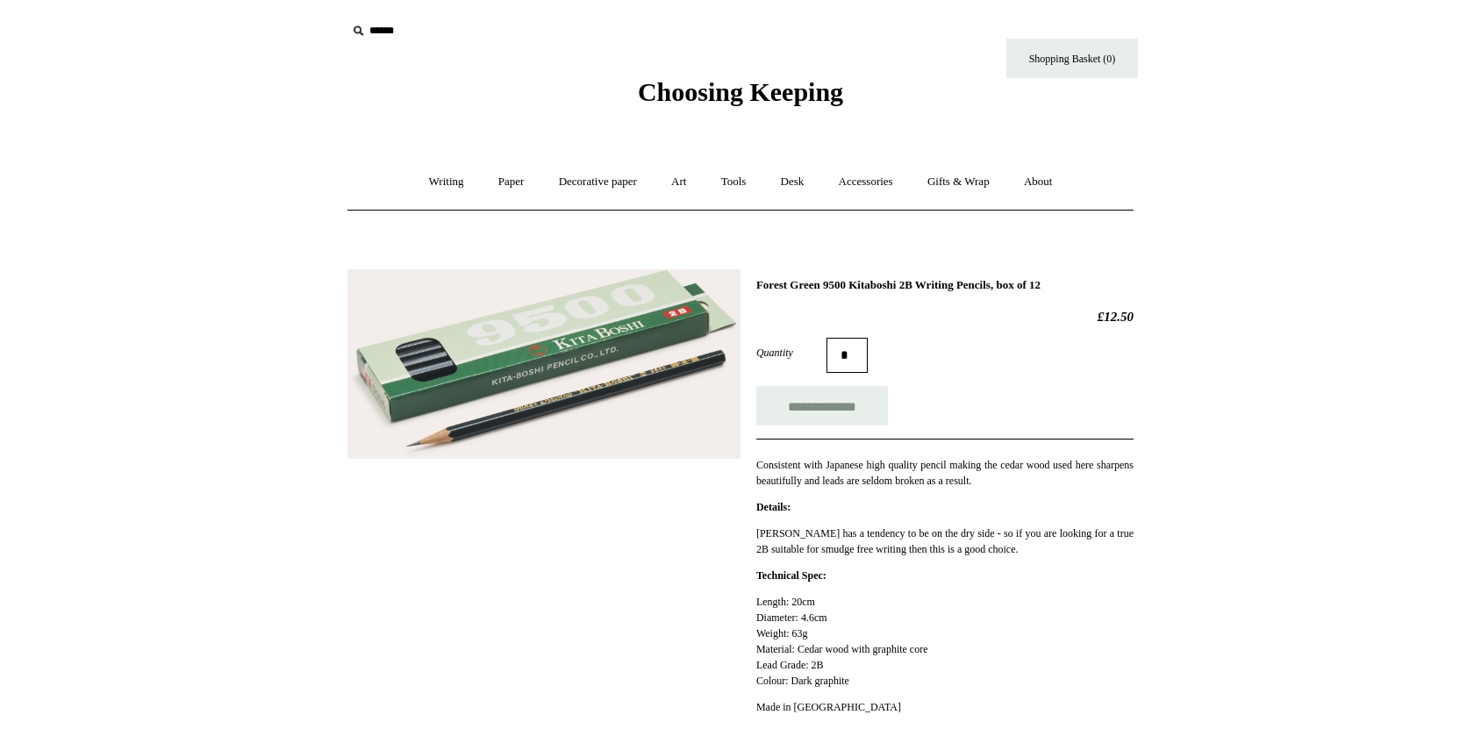
click at [557, 372] on img at bounding box center [543, 364] width 393 height 190
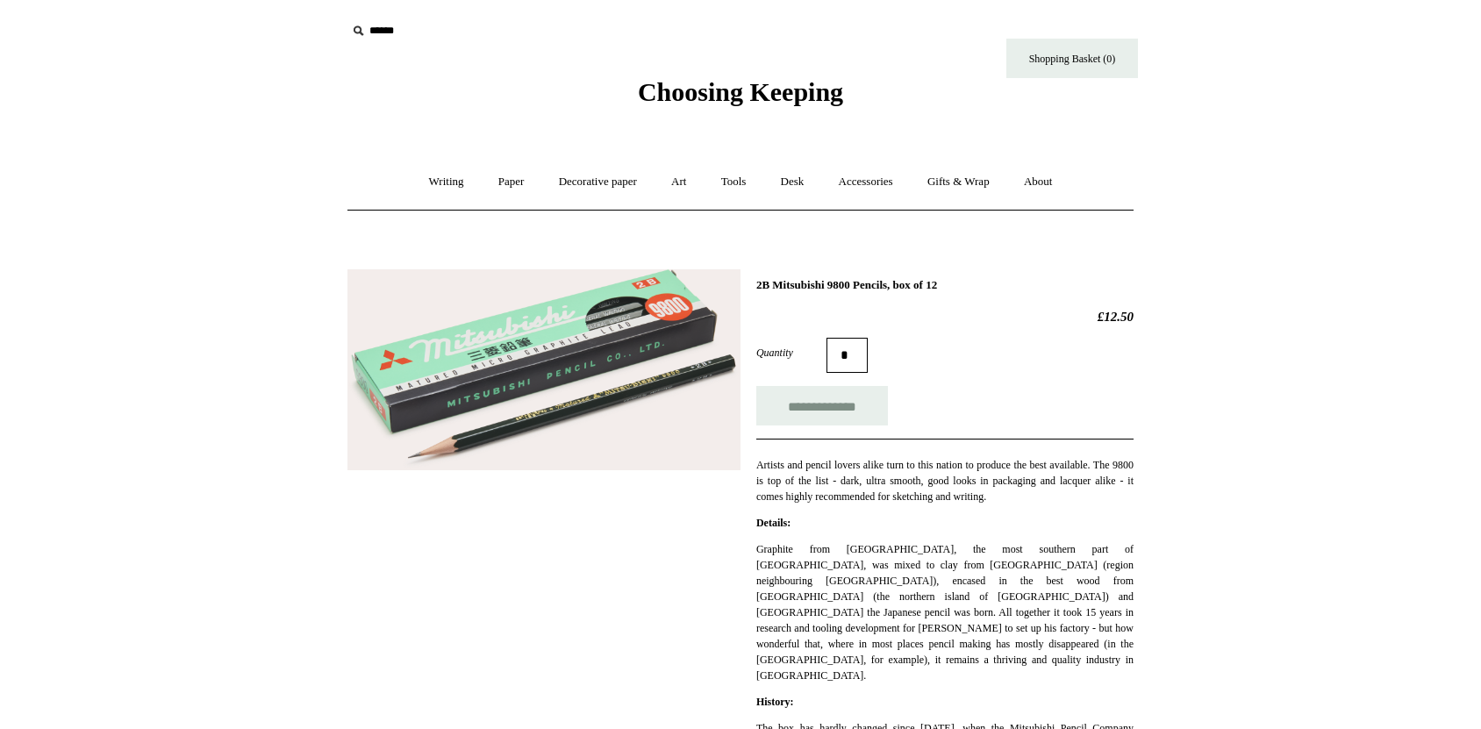
click at [684, 412] on img at bounding box center [543, 370] width 393 height 202
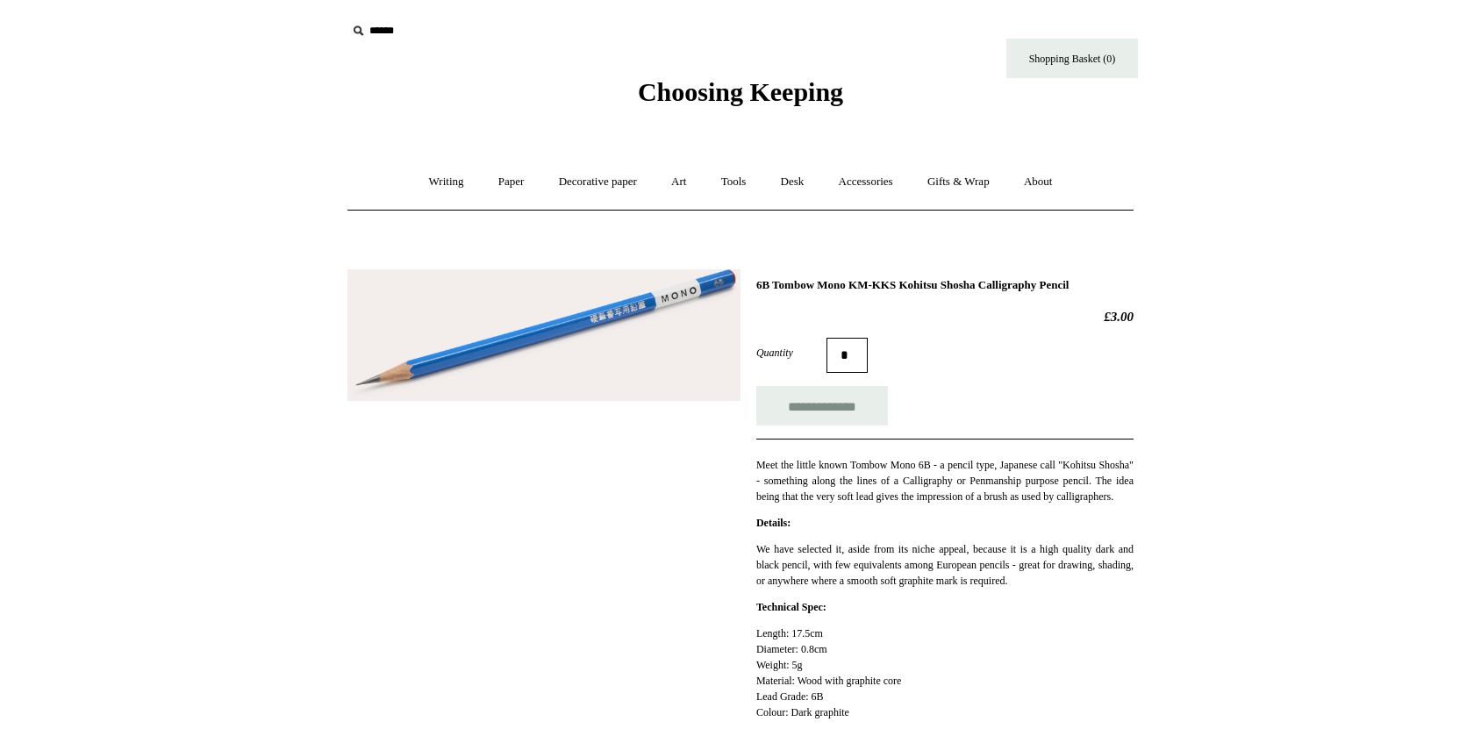
click at [526, 304] on img at bounding box center [543, 335] width 393 height 132
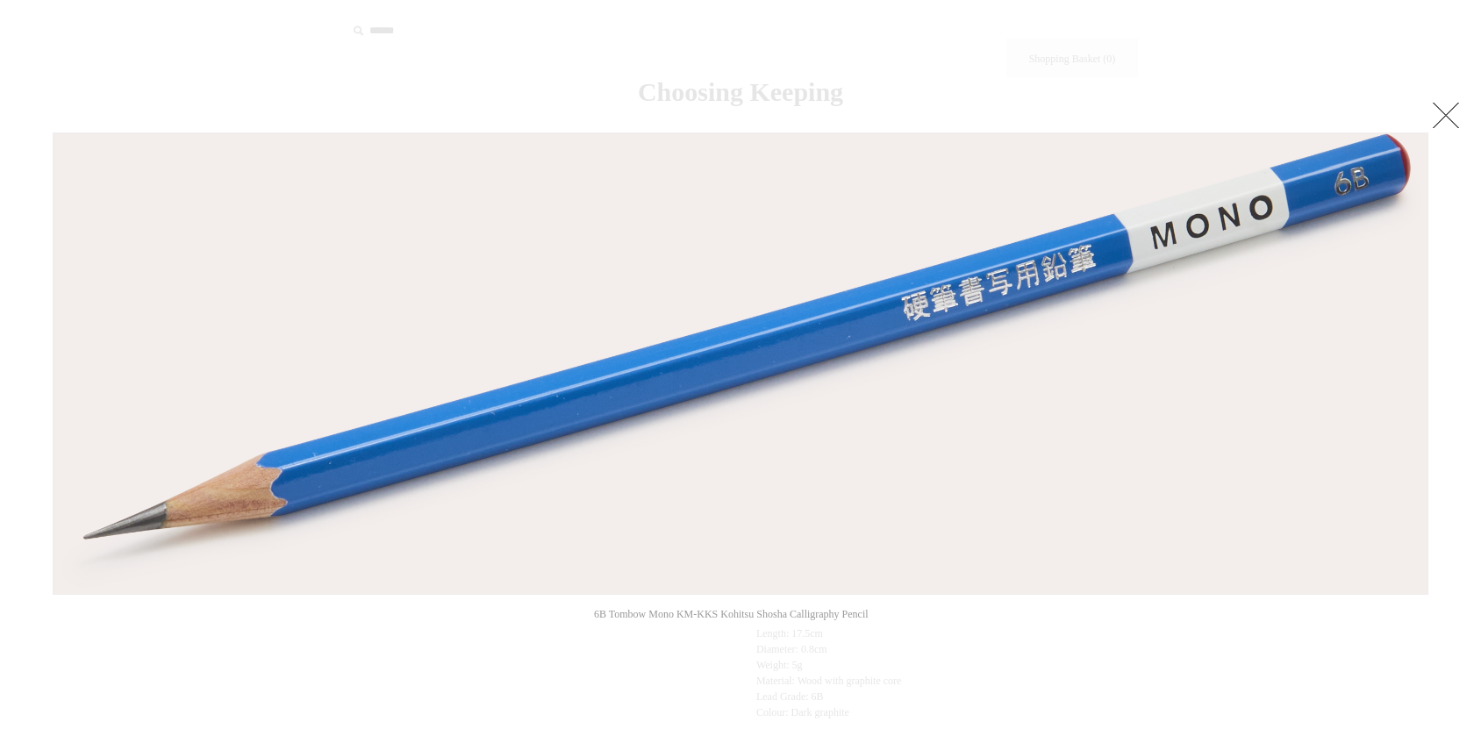
click at [298, 656] on div at bounding box center [740, 657] width 1481 height 1315
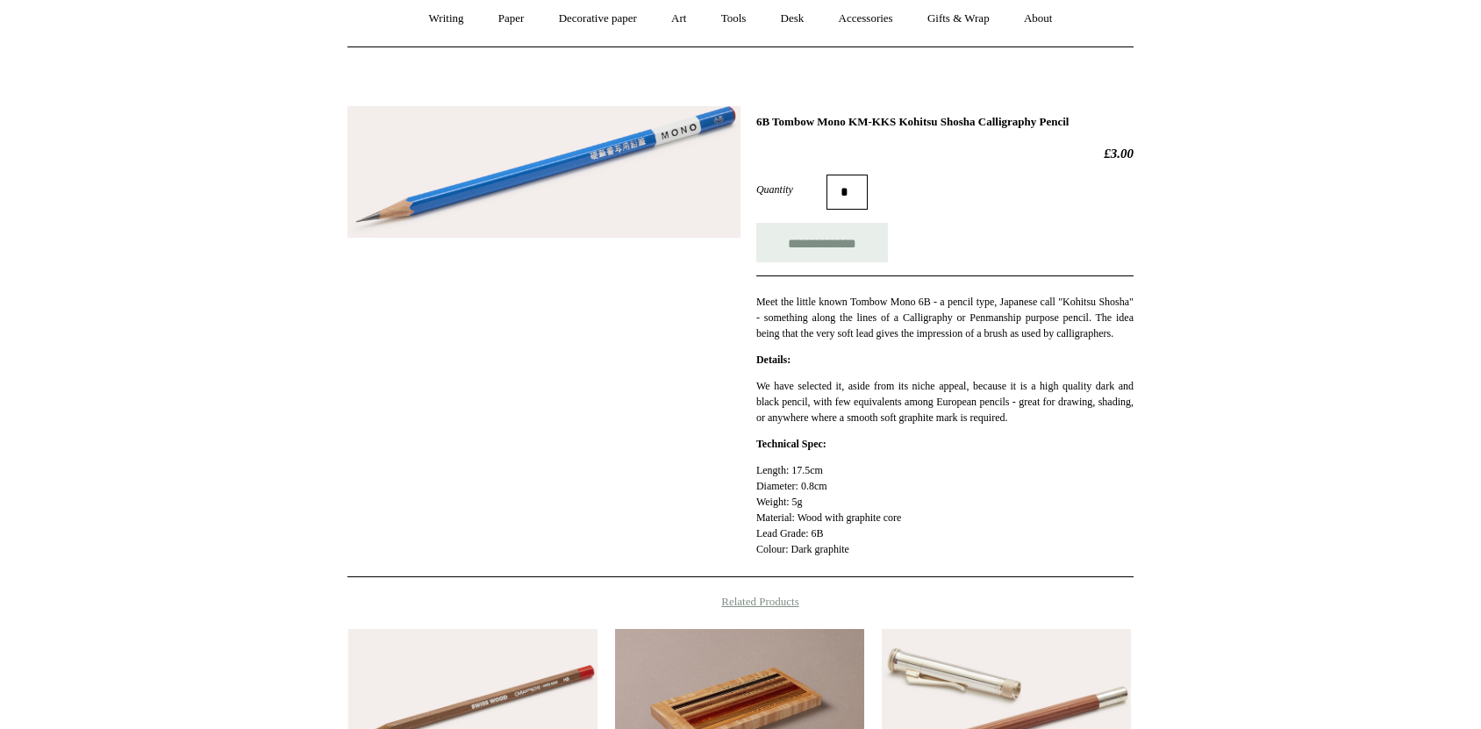
scroll to position [195, 0]
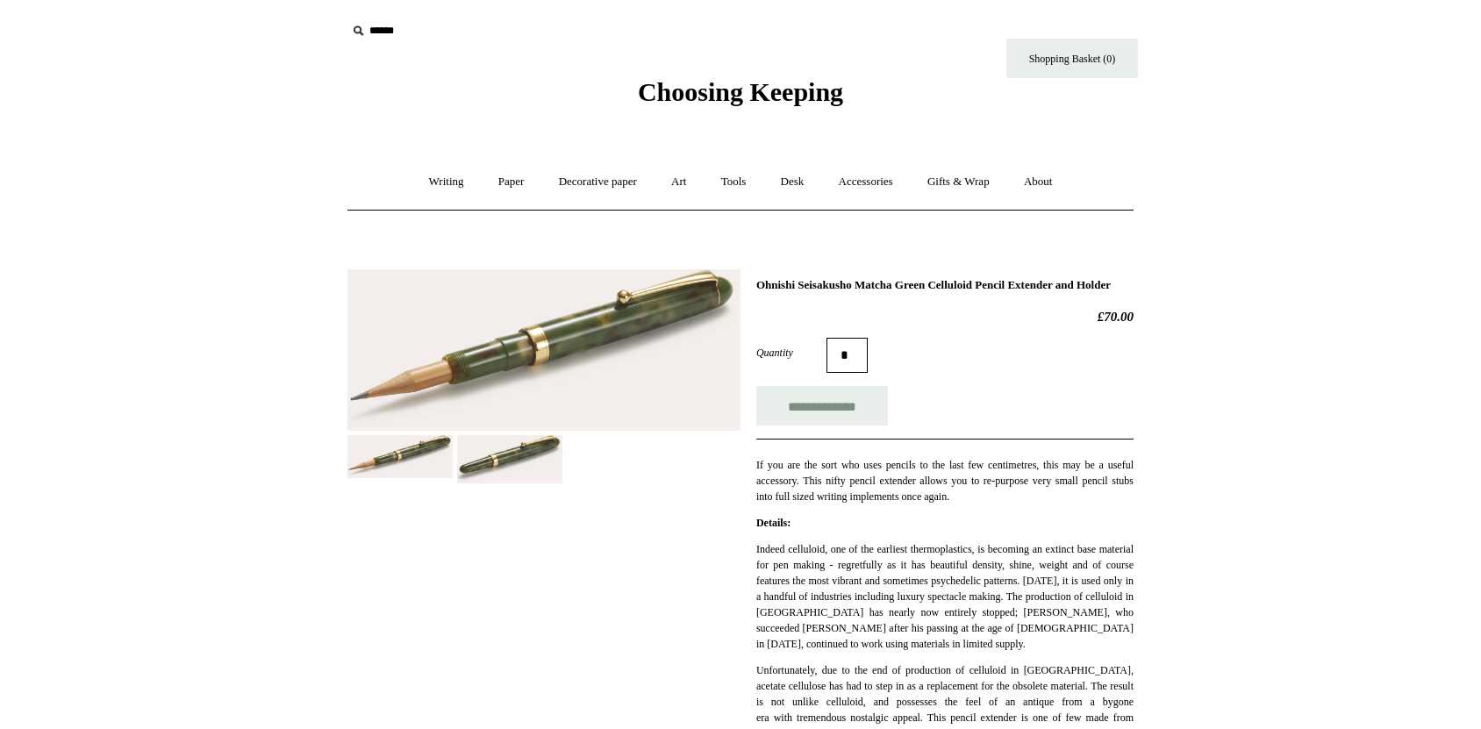
click at [533, 436] on img at bounding box center [509, 459] width 105 height 49
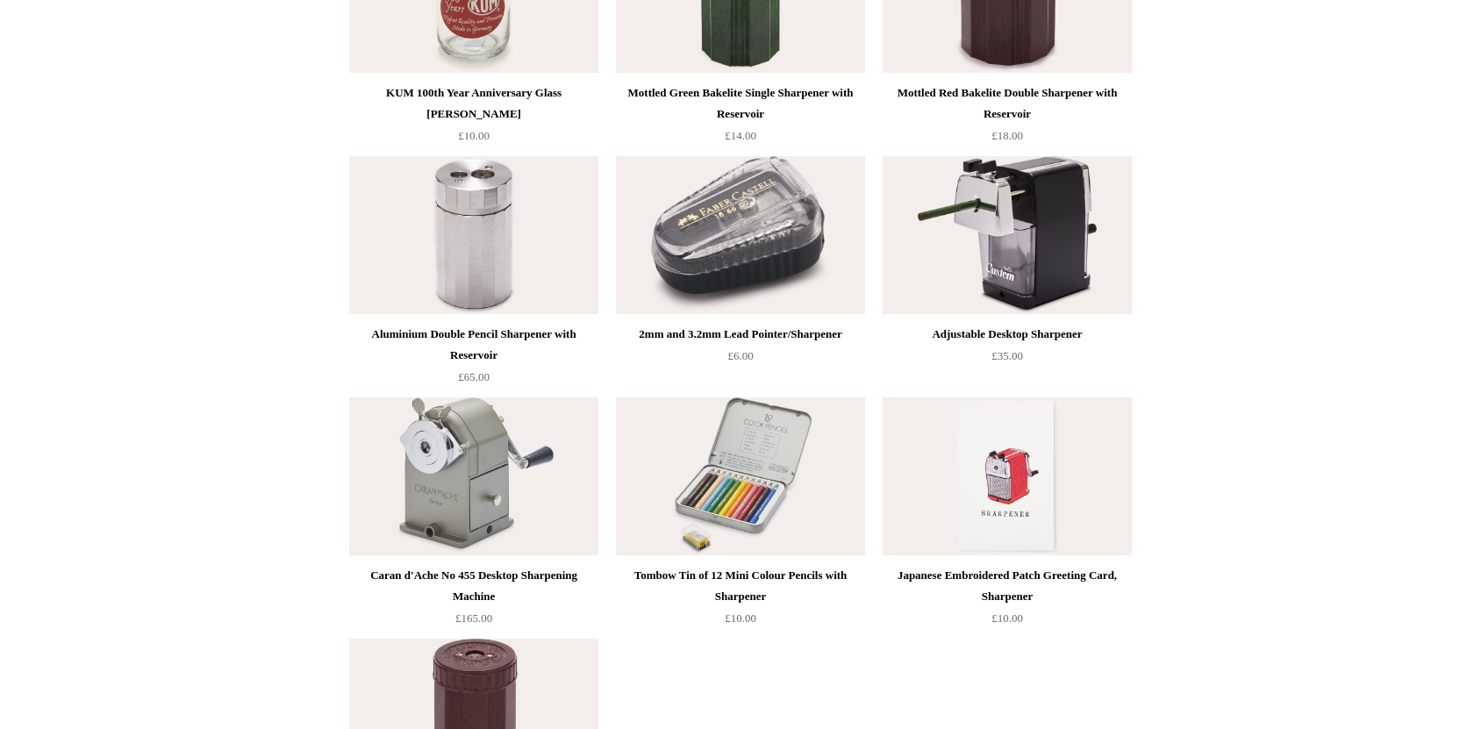
scroll to position [877, 0]
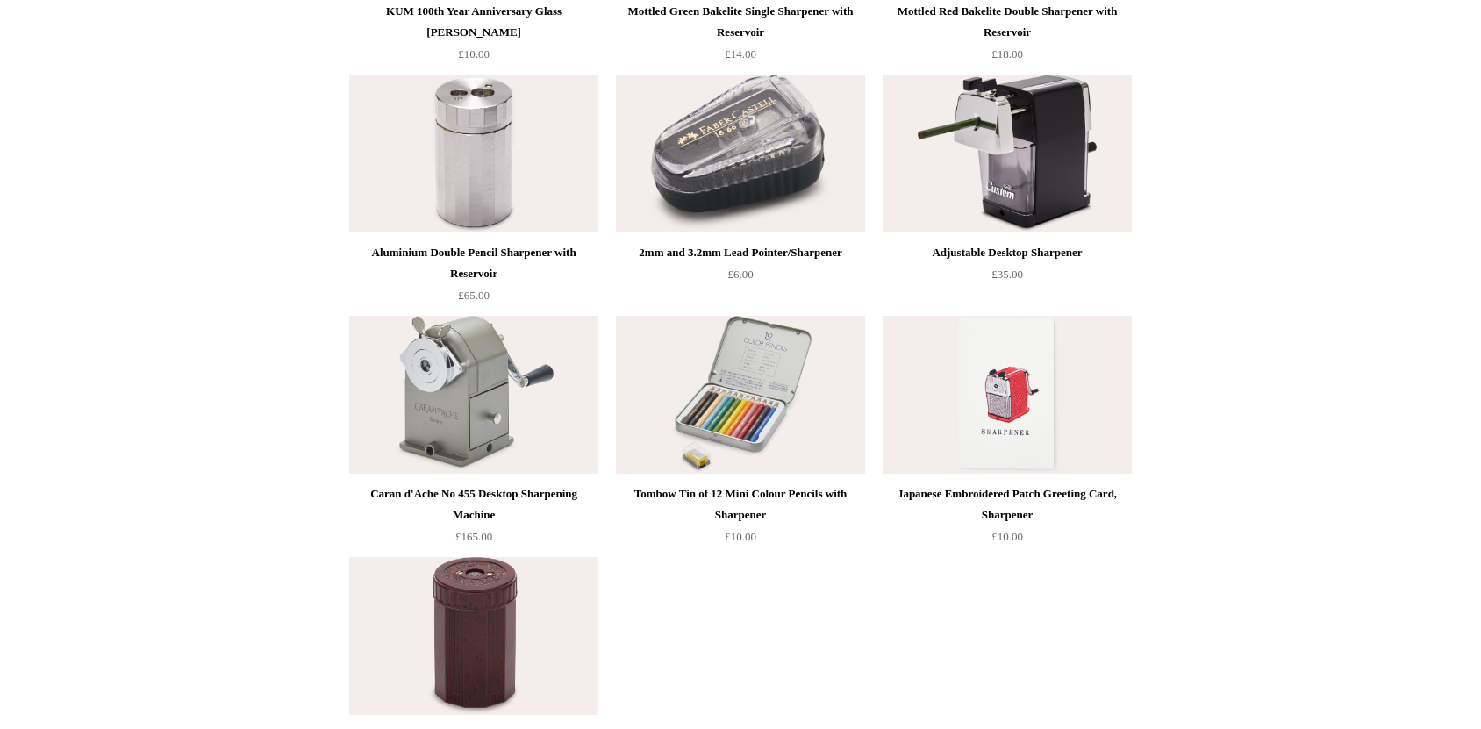
drag, startPoint x: 522, startPoint y: 382, endPoint x: 519, endPoint y: 425, distance: 43.9
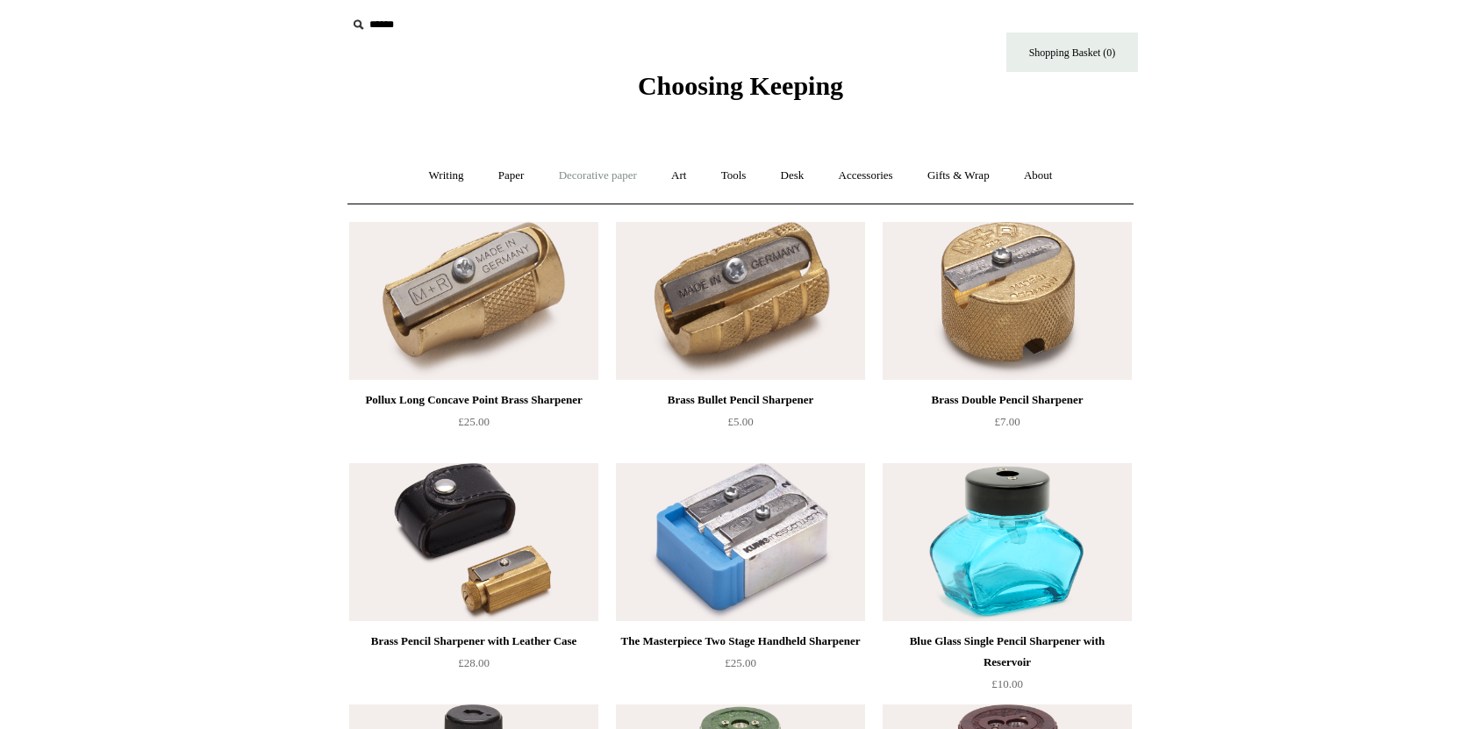
scroll to position [0, 0]
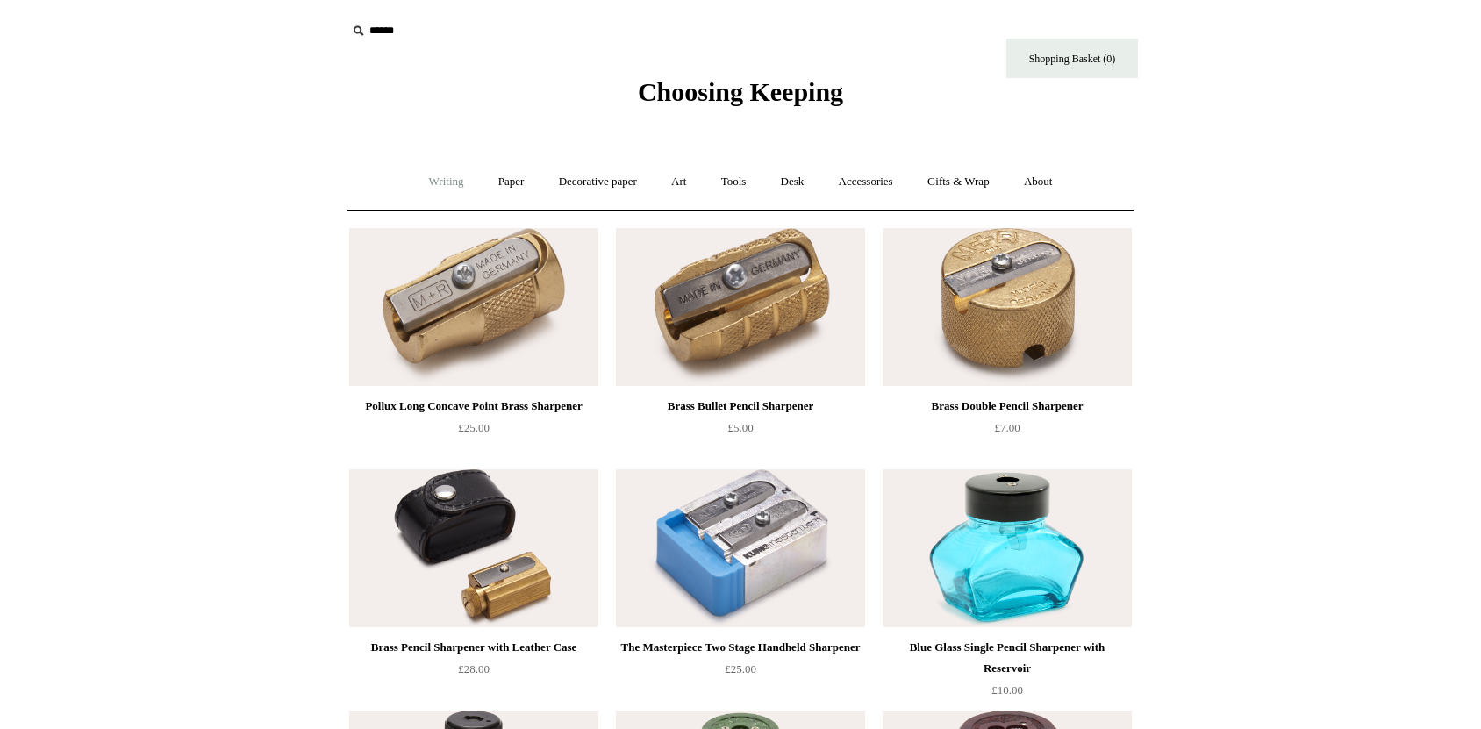
click at [443, 182] on link "Writing +" at bounding box center [446, 182] width 67 height 46
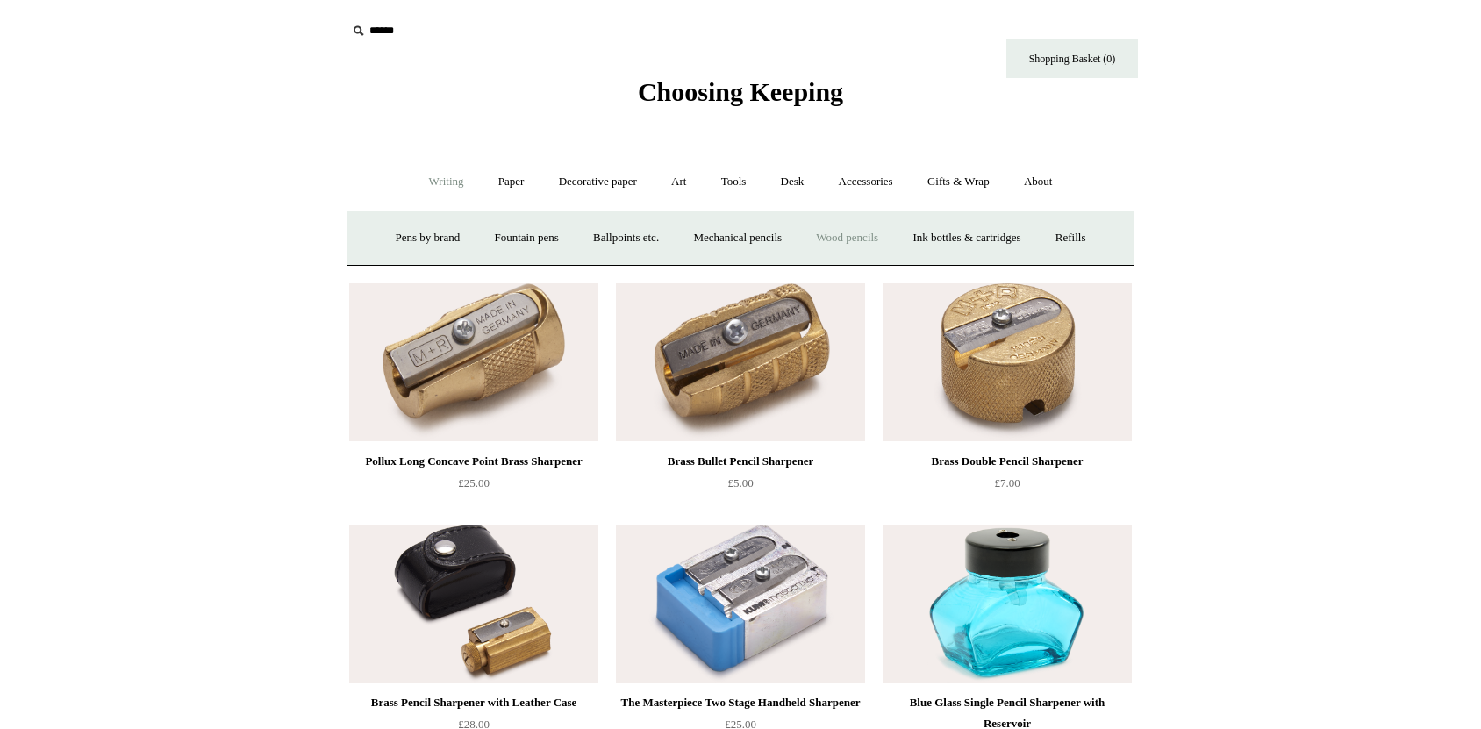
click at [877, 247] on link "Wood pencils +" at bounding box center [847, 238] width 94 height 46
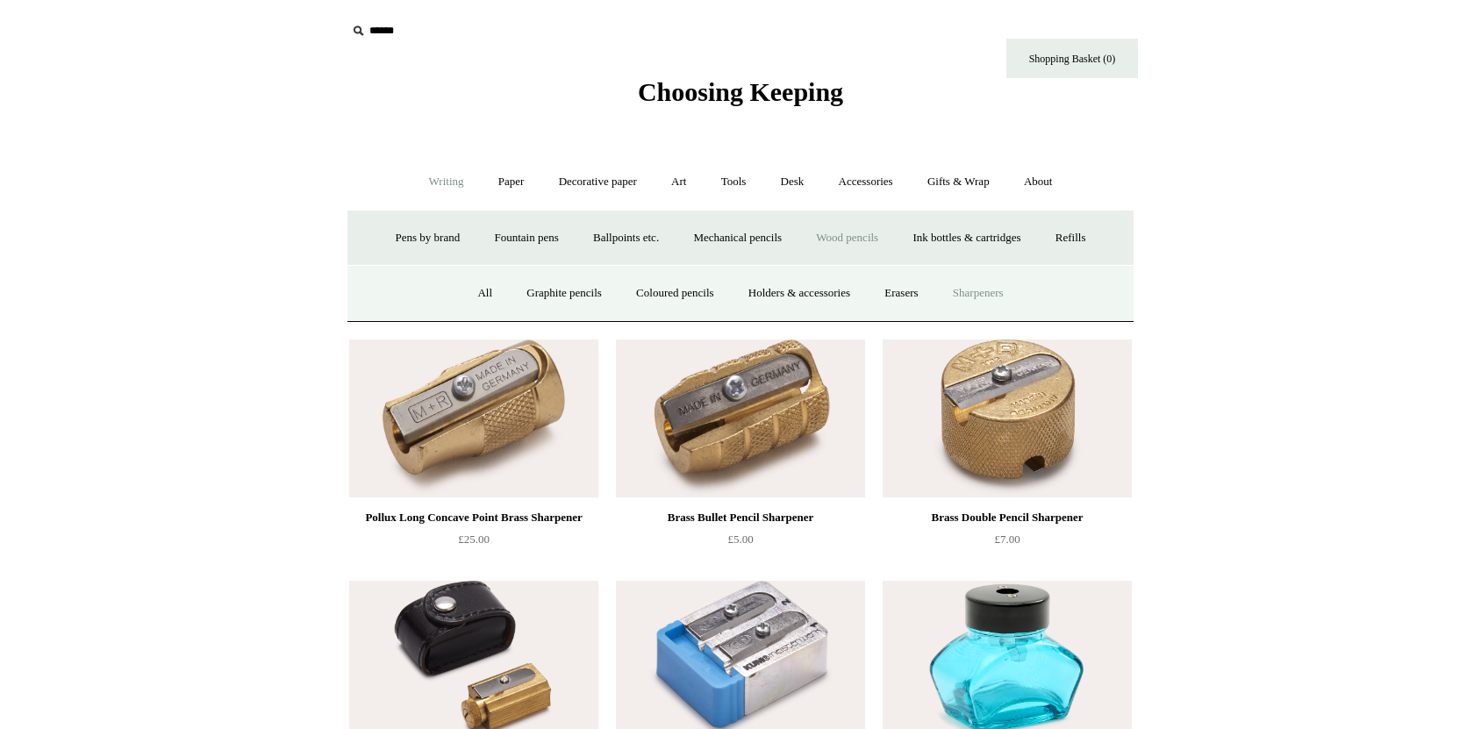
click at [994, 293] on link "Sharpeners" at bounding box center [978, 293] width 82 height 46
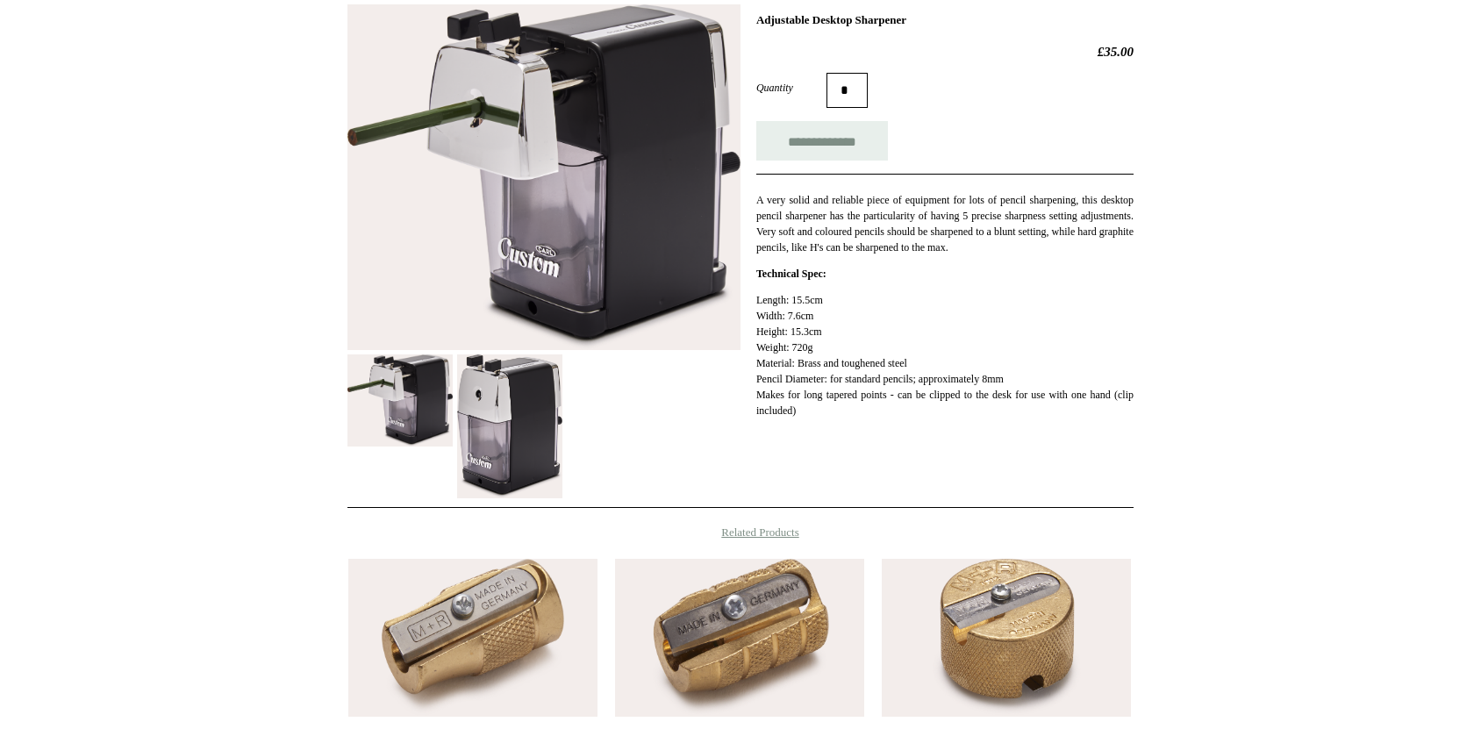
scroll to position [292, 0]
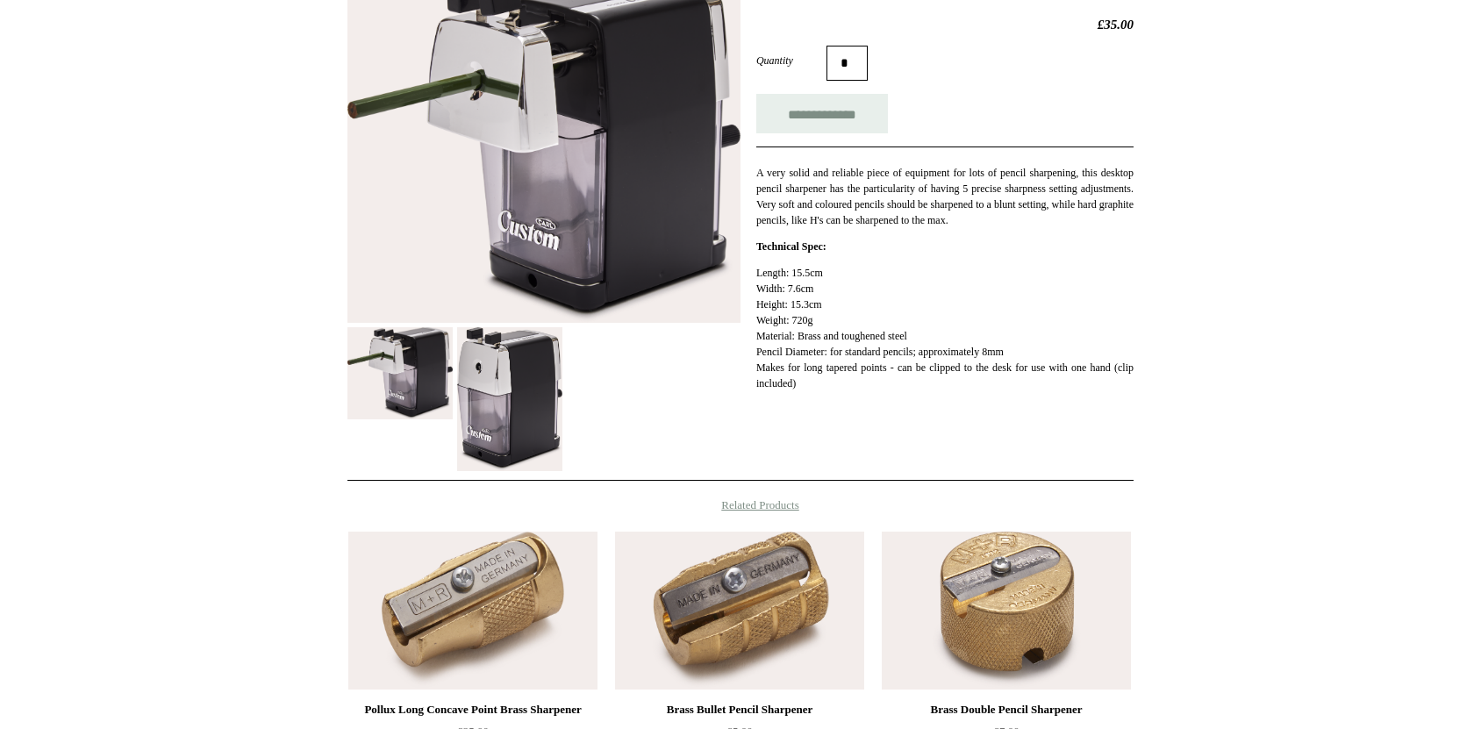
click at [534, 357] on img at bounding box center [509, 399] width 105 height 144
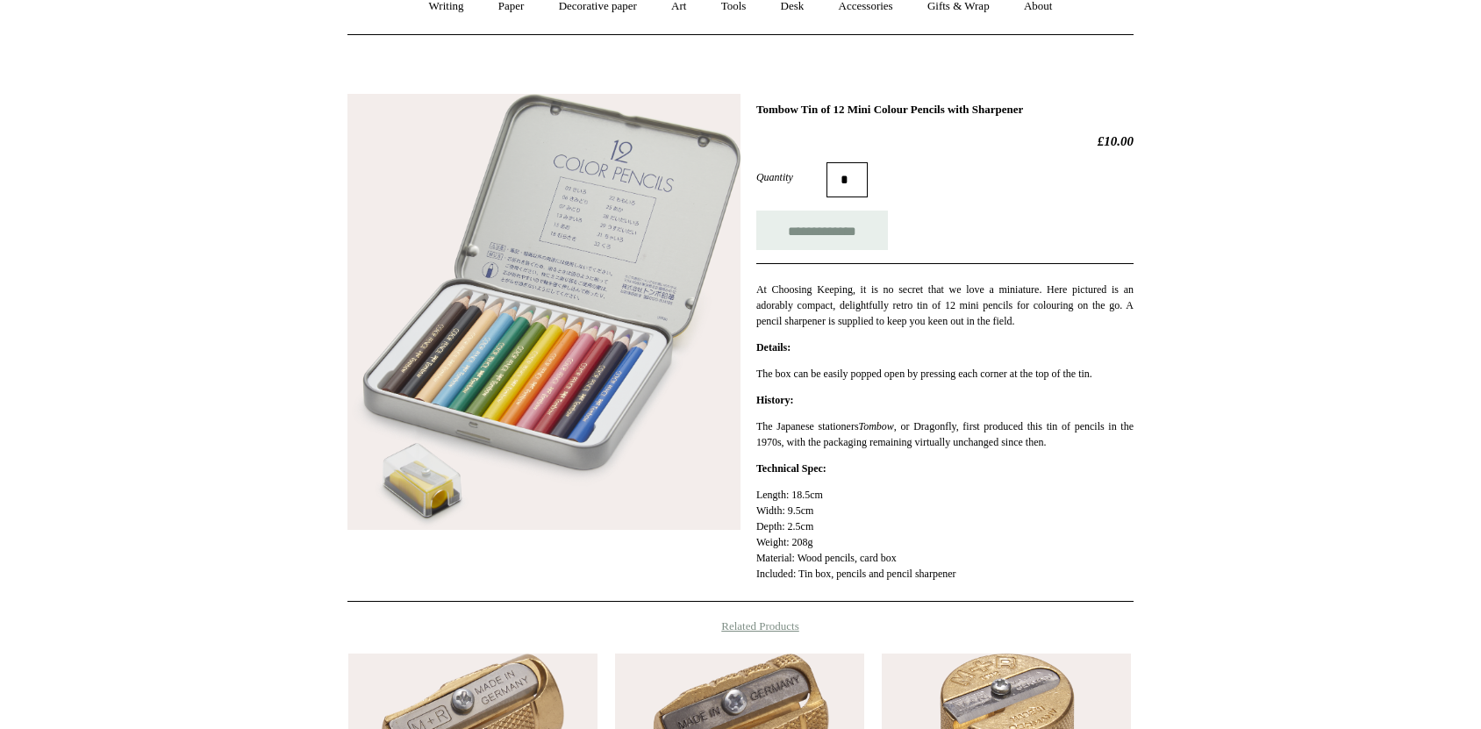
scroll to position [195, 0]
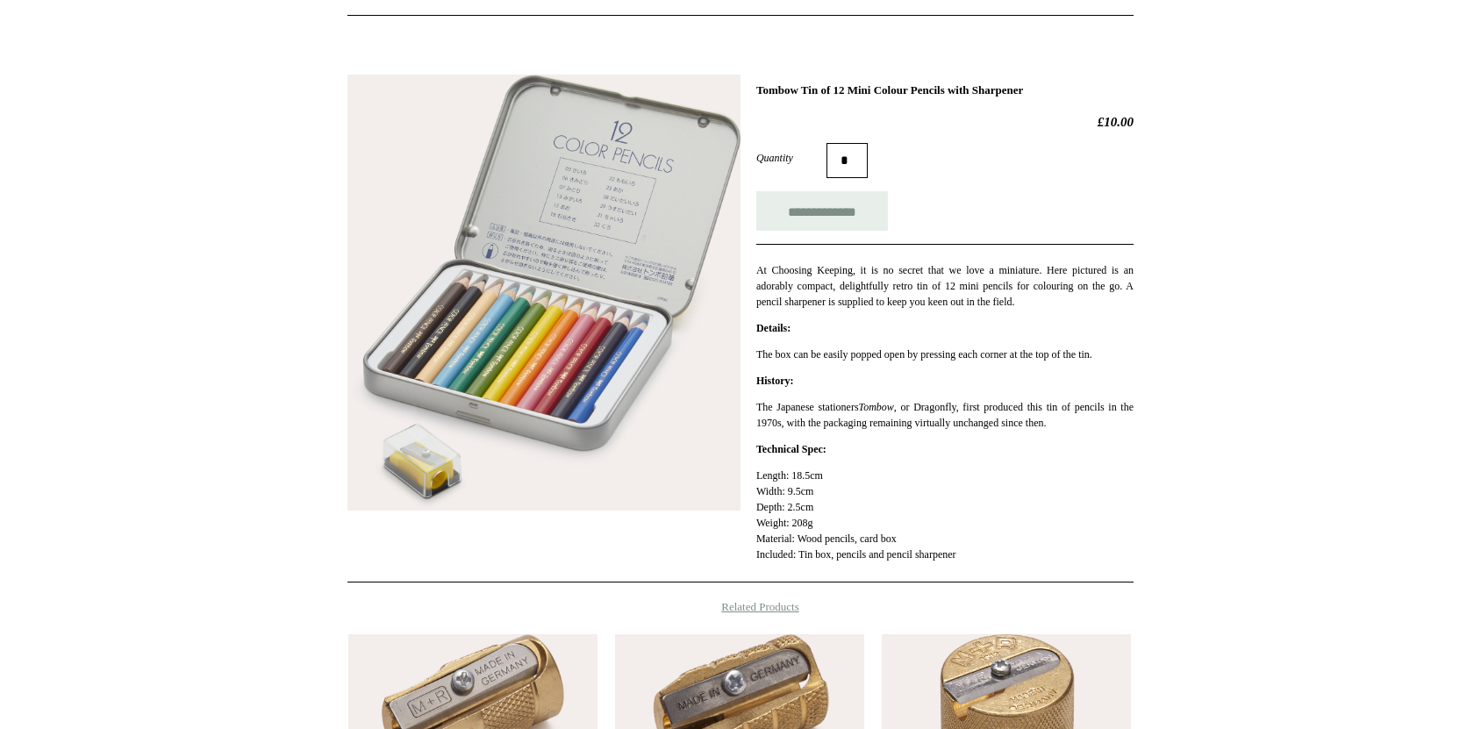
click at [655, 204] on img at bounding box center [543, 293] width 393 height 437
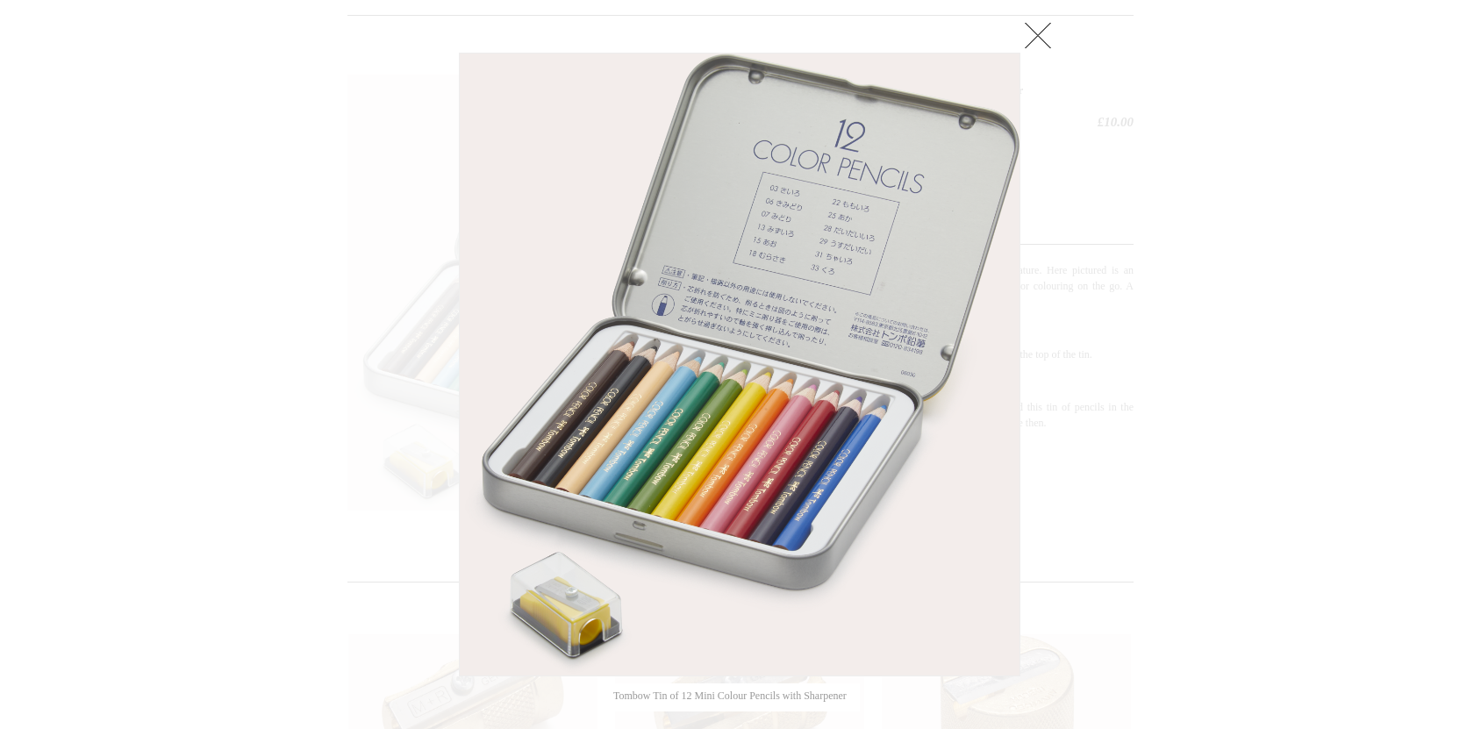
click at [186, 231] on div at bounding box center [740, 473] width 1481 height 1336
click at [382, 159] on div at bounding box center [740, 473] width 1481 height 1336
click at [1026, 37] on div at bounding box center [1029, 44] width 18 height 18
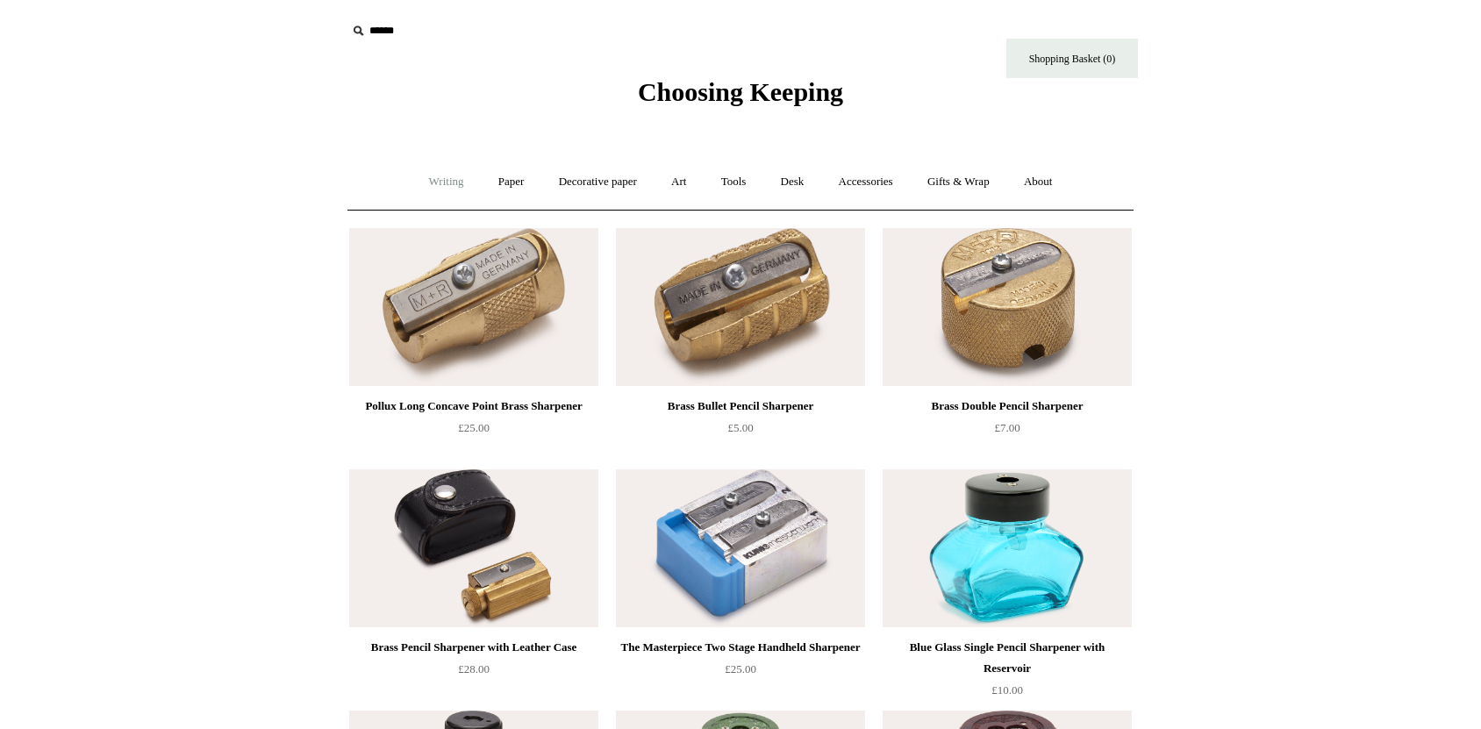
drag, startPoint x: 428, startPoint y: 179, endPoint x: 449, endPoint y: 191, distance: 24.4
click at [428, 179] on link "Writing +" at bounding box center [446, 182] width 67 height 46
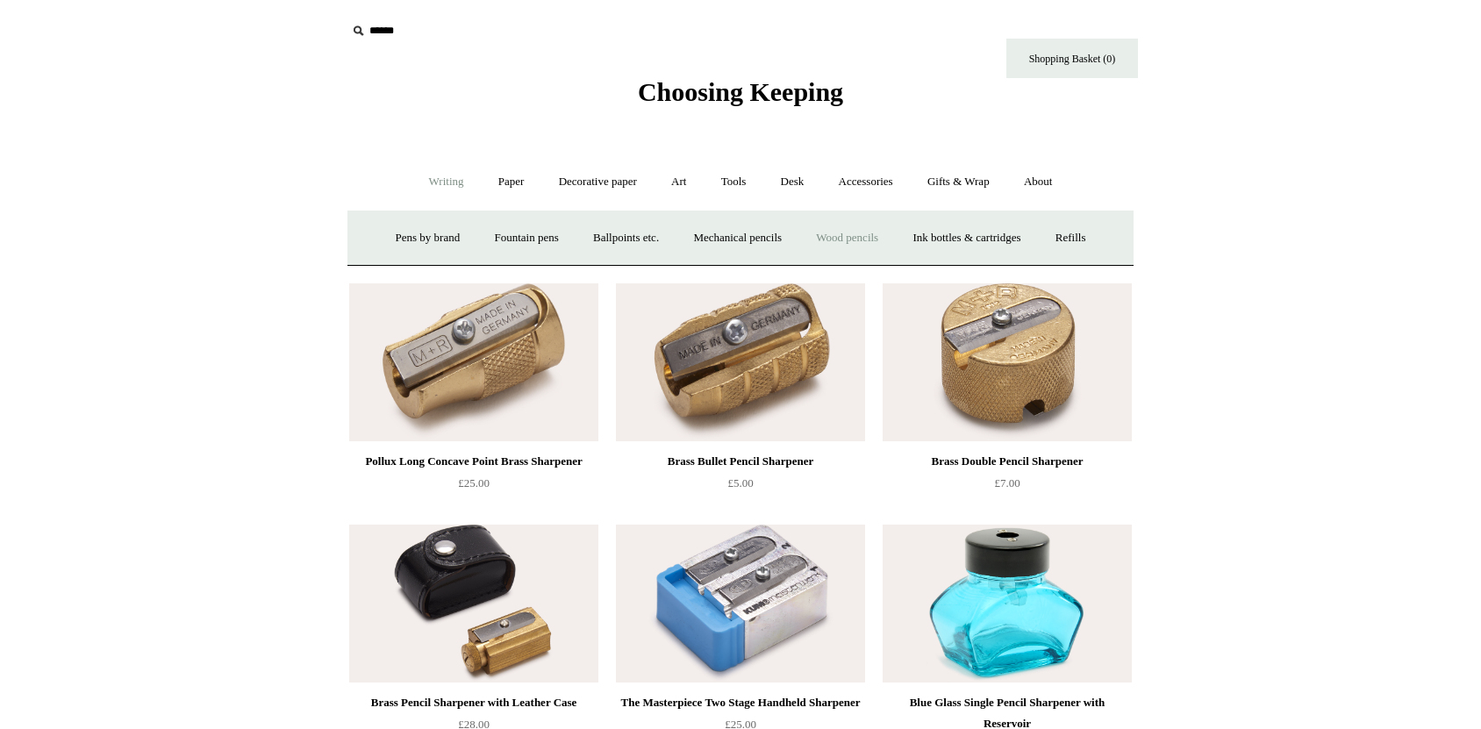
click at [894, 246] on link "Wood pencils +" at bounding box center [847, 238] width 94 height 46
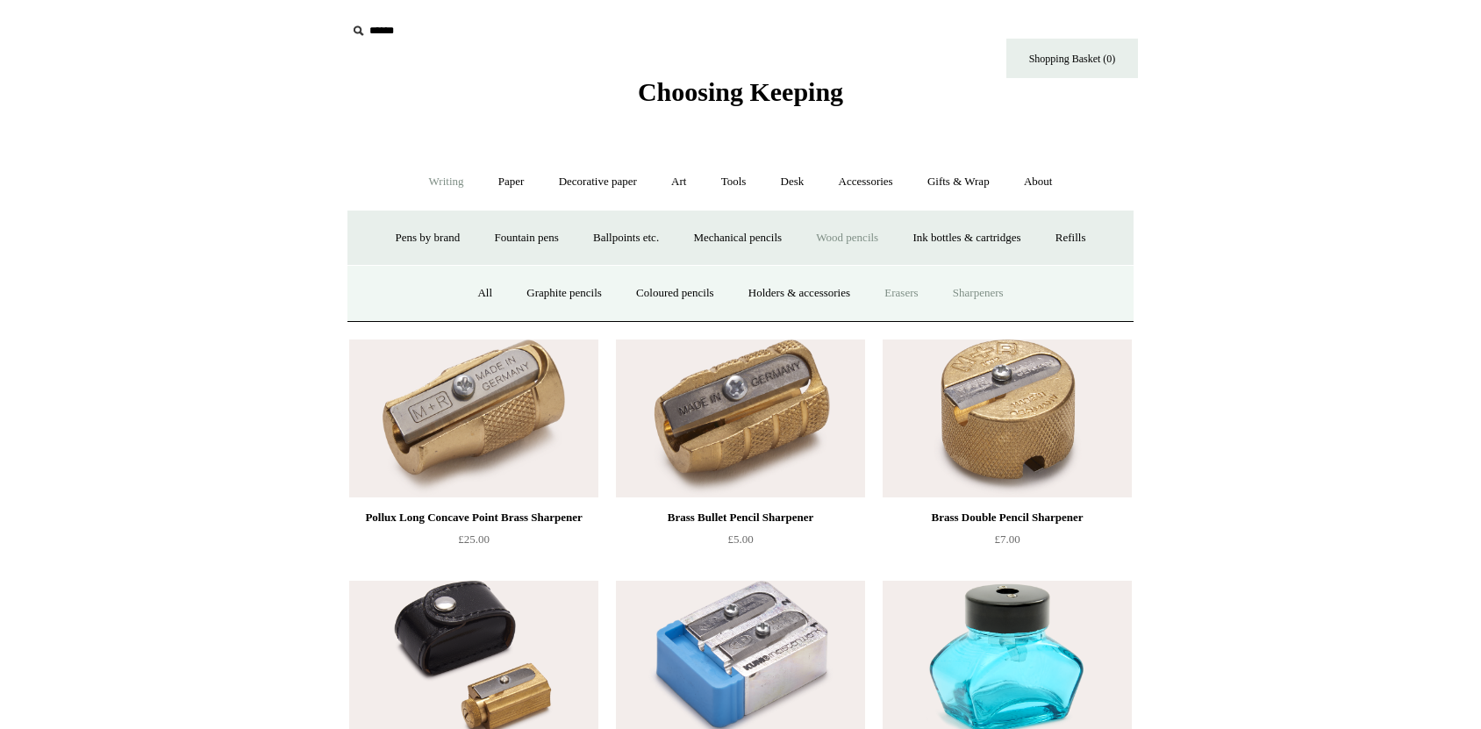
click at [914, 289] on link "Erasers" at bounding box center [901, 293] width 65 height 46
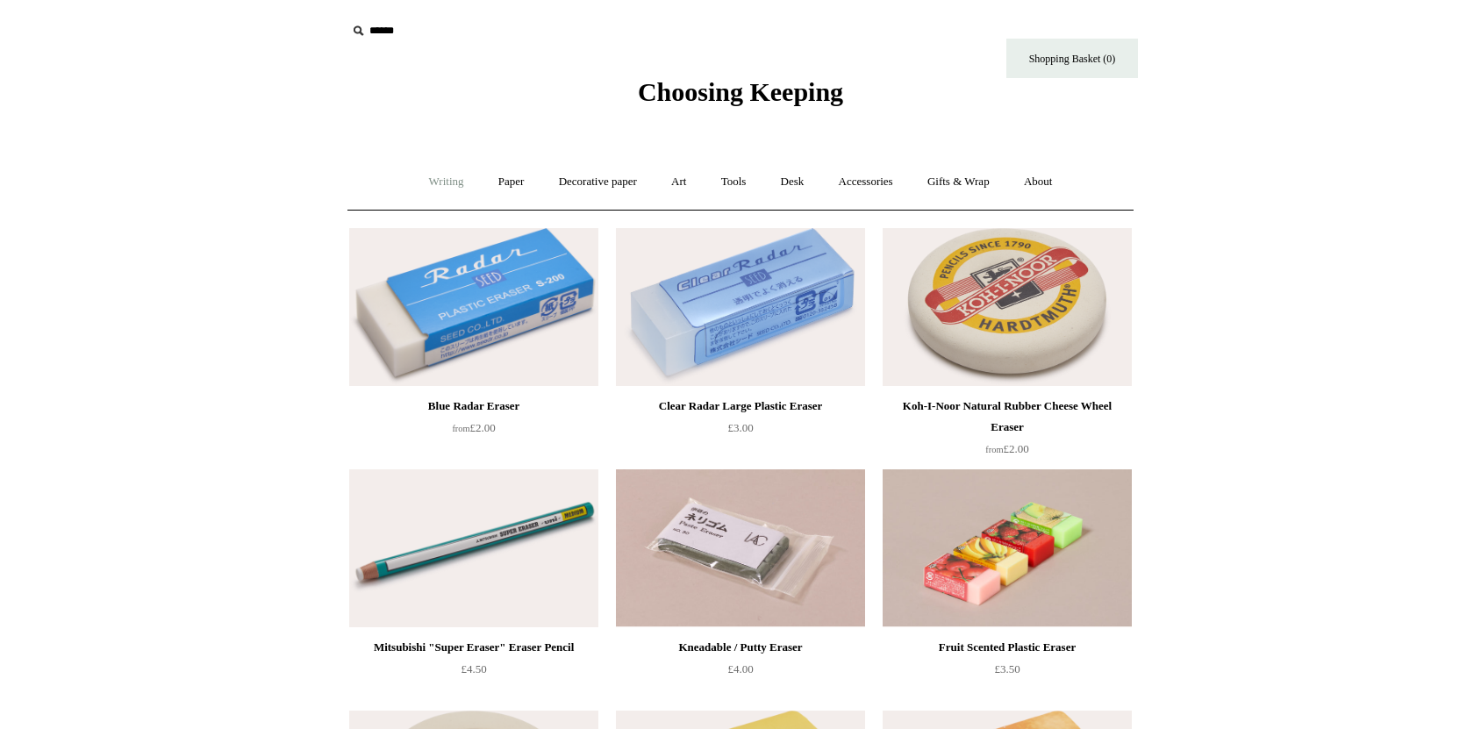
click at [431, 185] on link "Writing +" at bounding box center [446, 182] width 67 height 46
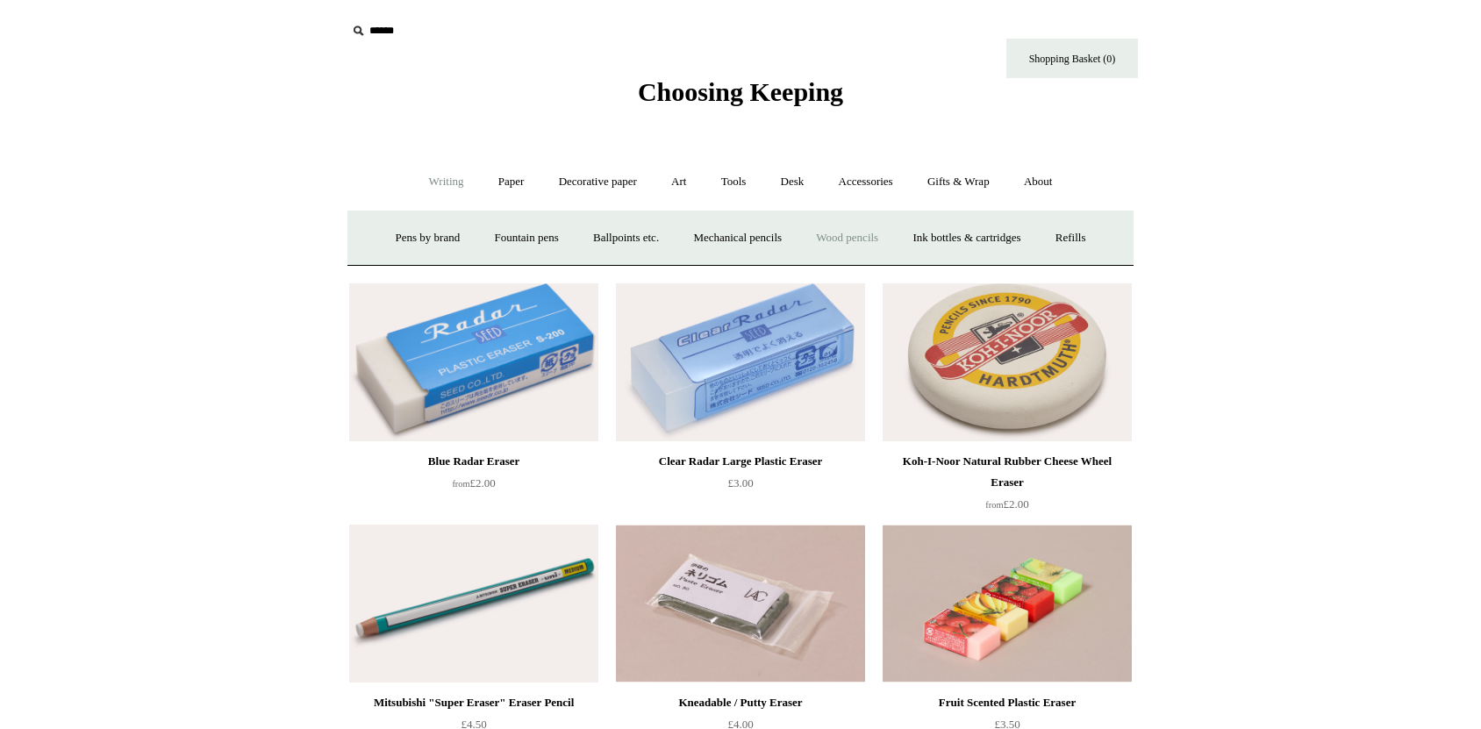
click at [853, 239] on link "Wood pencils +" at bounding box center [847, 238] width 94 height 46
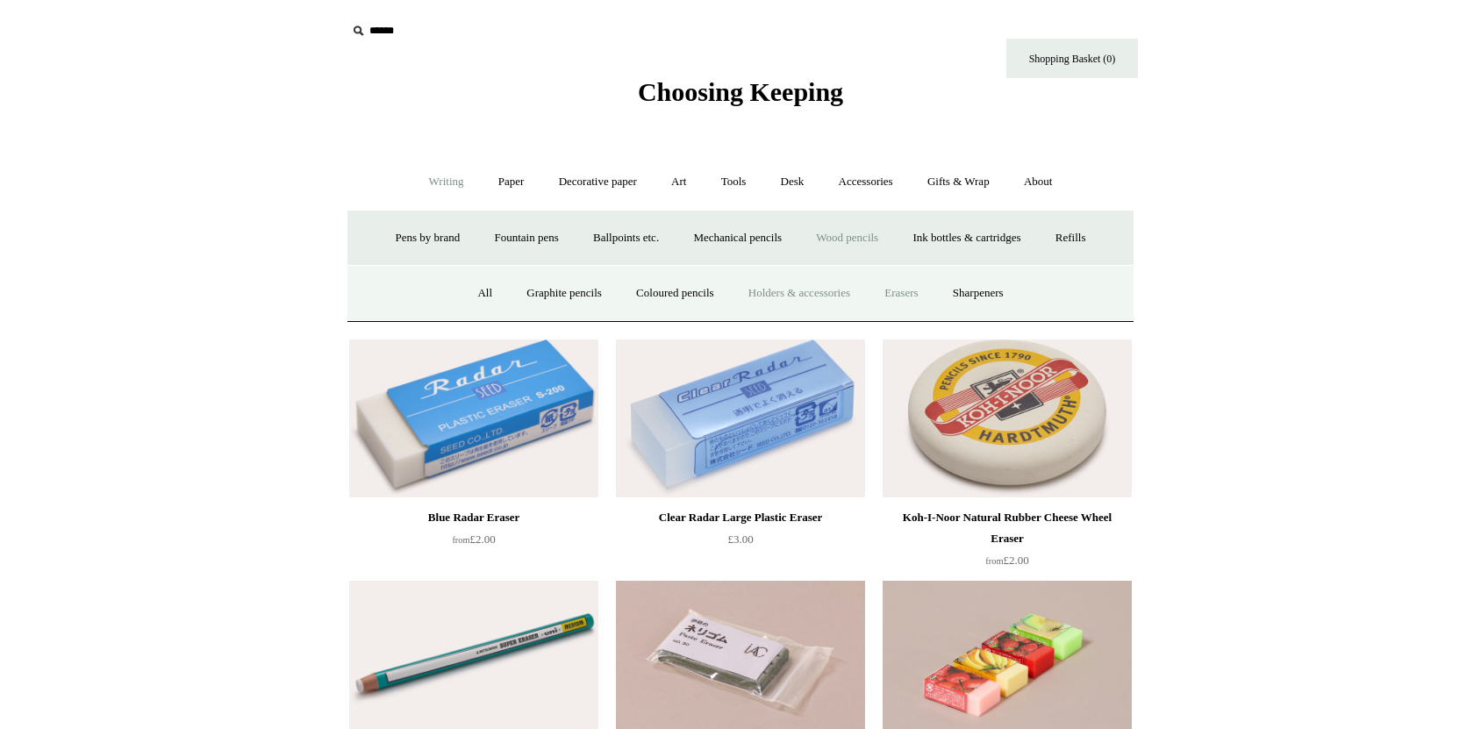
click at [823, 296] on link "Holders & accessories" at bounding box center [799, 293] width 133 height 46
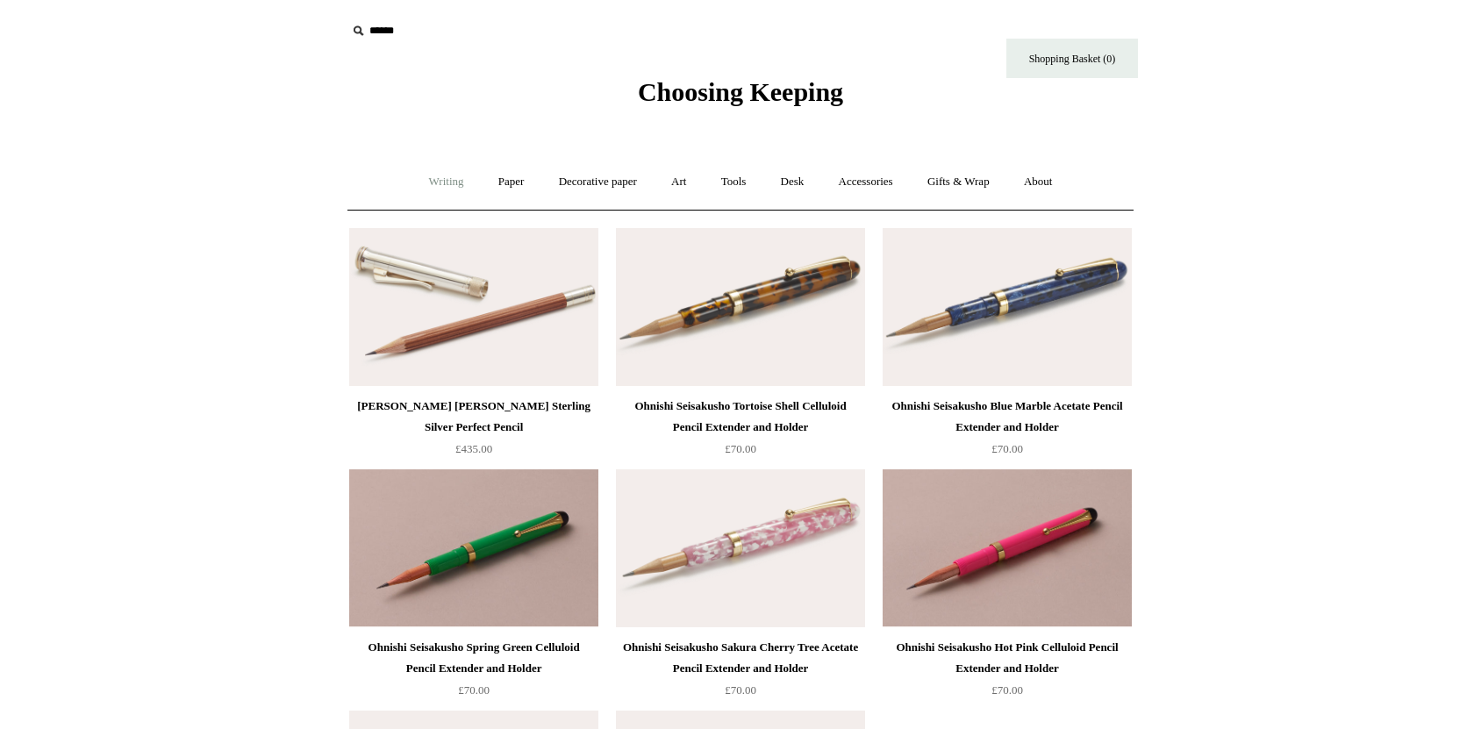
click at [432, 178] on link "Writing +" at bounding box center [446, 182] width 67 height 46
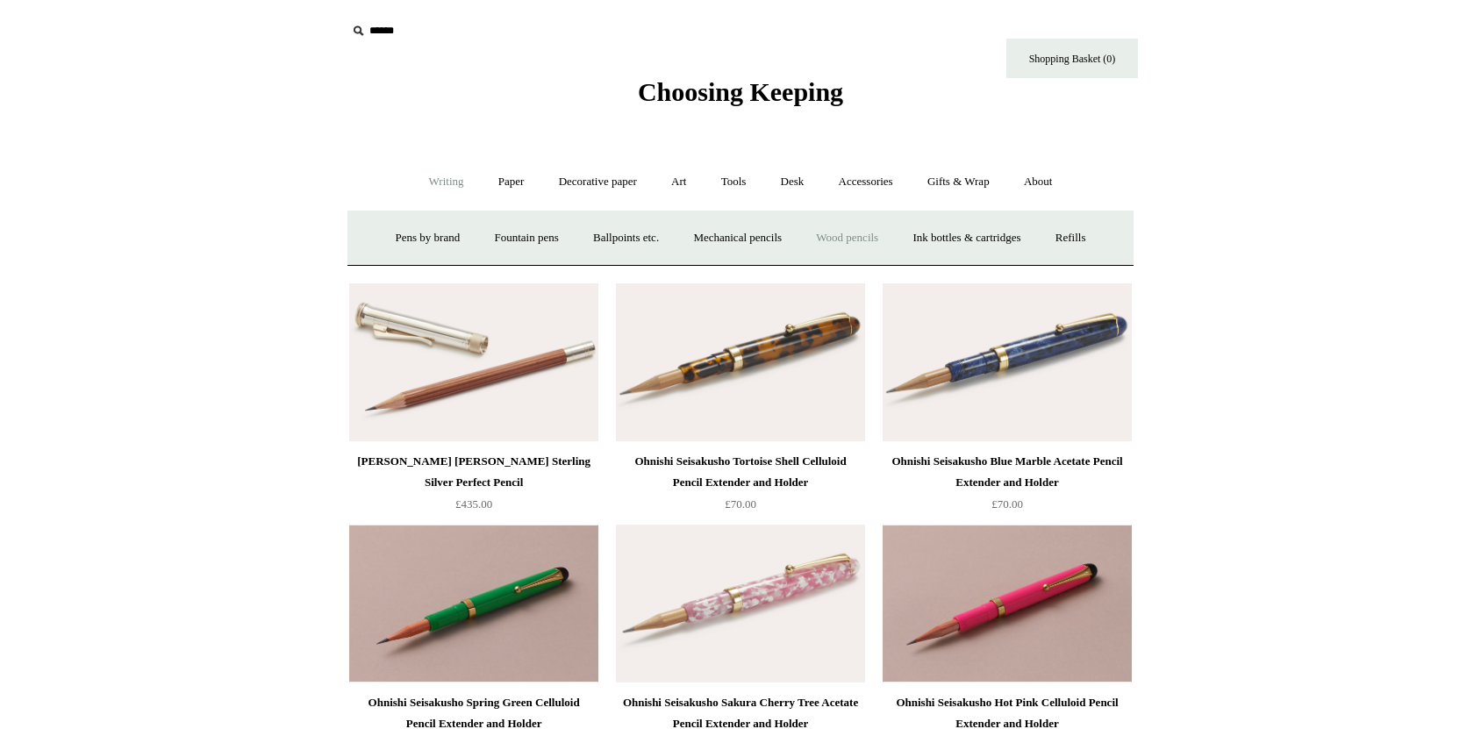
click at [856, 239] on link "Wood pencils +" at bounding box center [847, 238] width 94 height 46
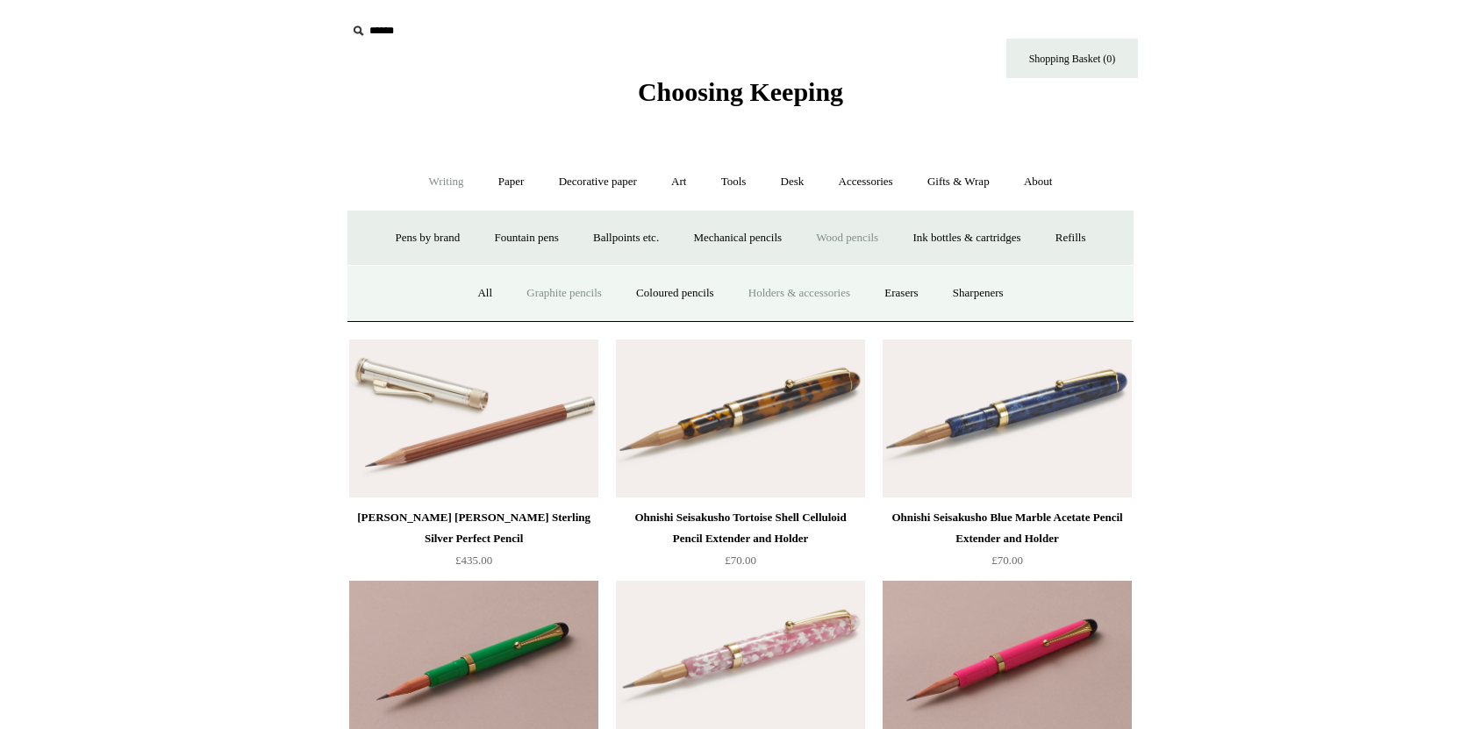
click at [575, 297] on link "Graphite pencils" at bounding box center [564, 293] width 107 height 46
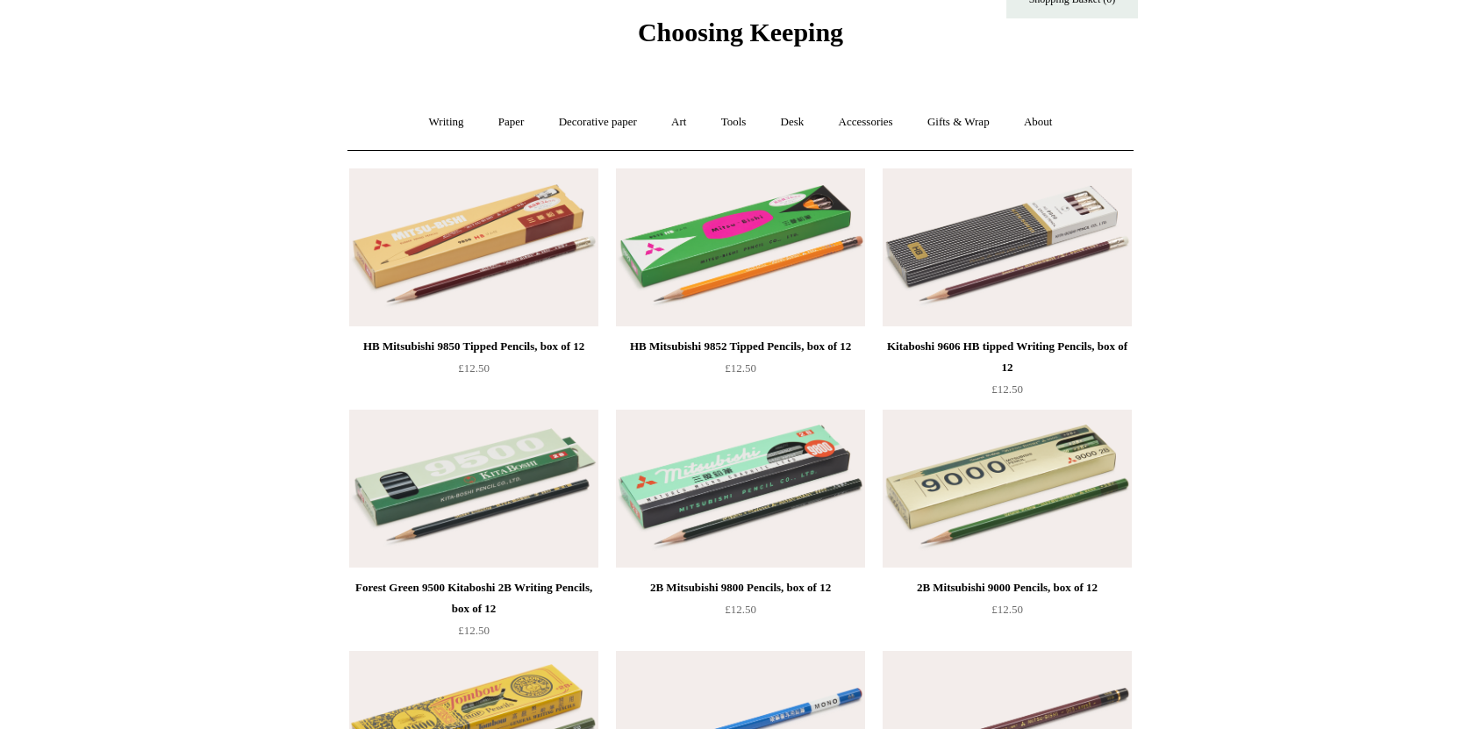
scroll to position [59, 0]
click at [439, 118] on link "Writing +" at bounding box center [446, 123] width 67 height 46
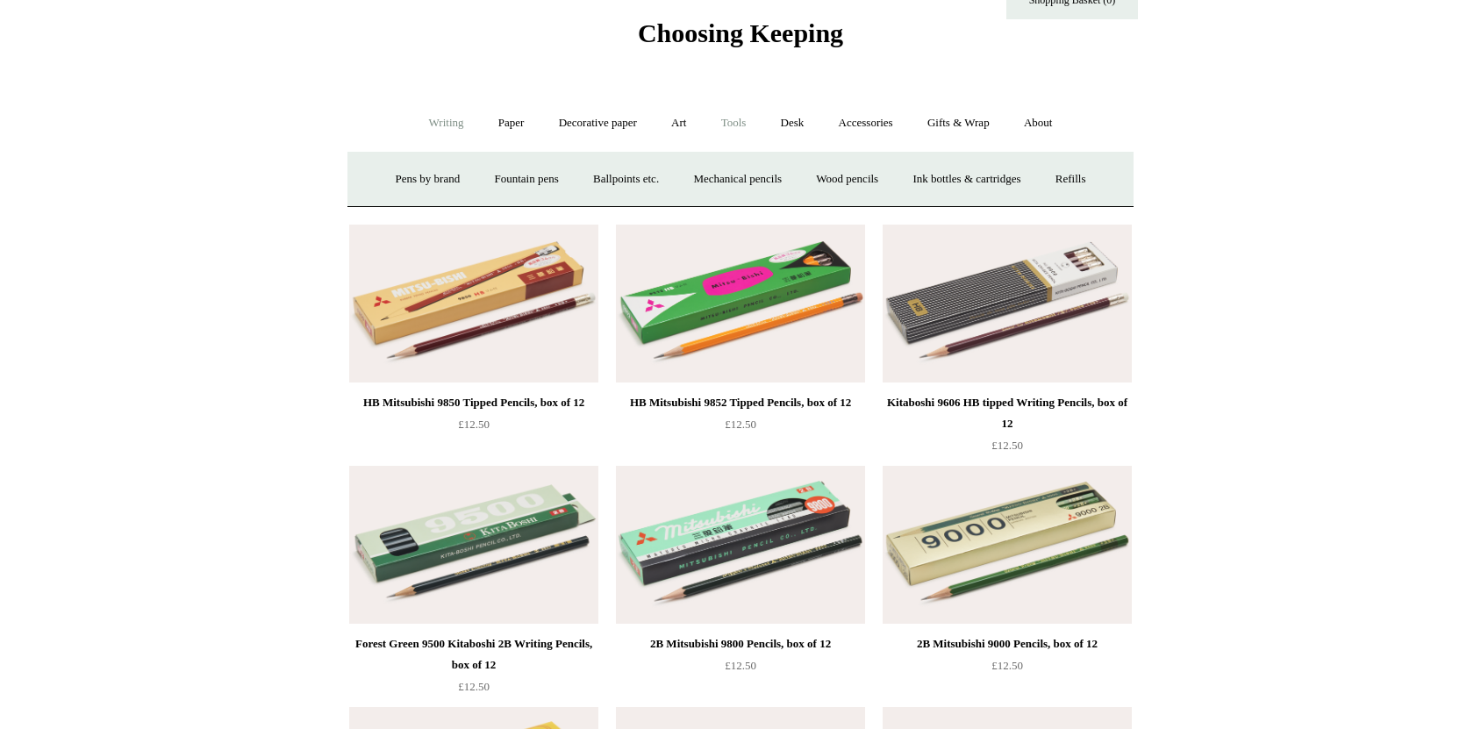
click at [728, 132] on link "Tools +" at bounding box center [733, 123] width 57 height 46
click at [442, 168] on link "Sharpeners" at bounding box center [435, 179] width 82 height 46
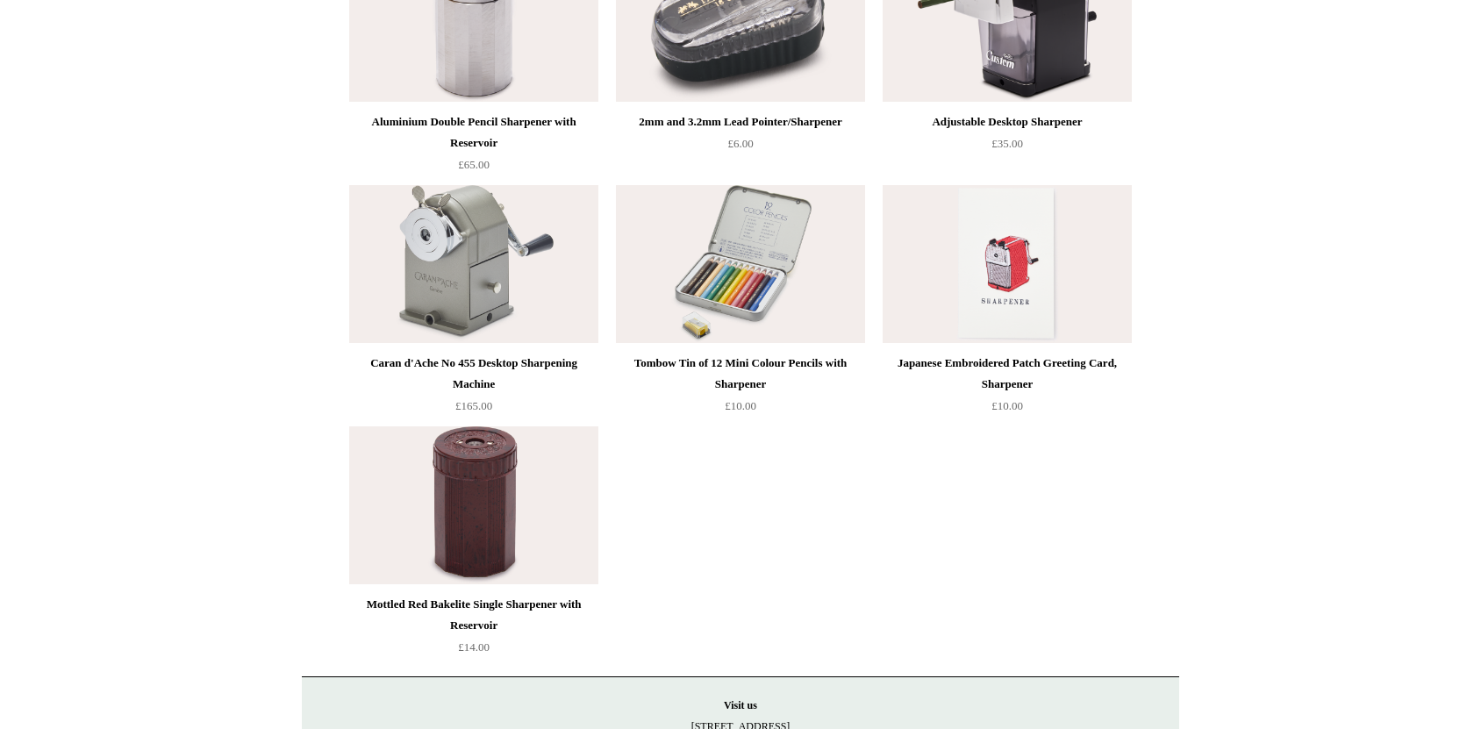
scroll to position [1228, 0]
